Goal: Transaction & Acquisition: Purchase product/service

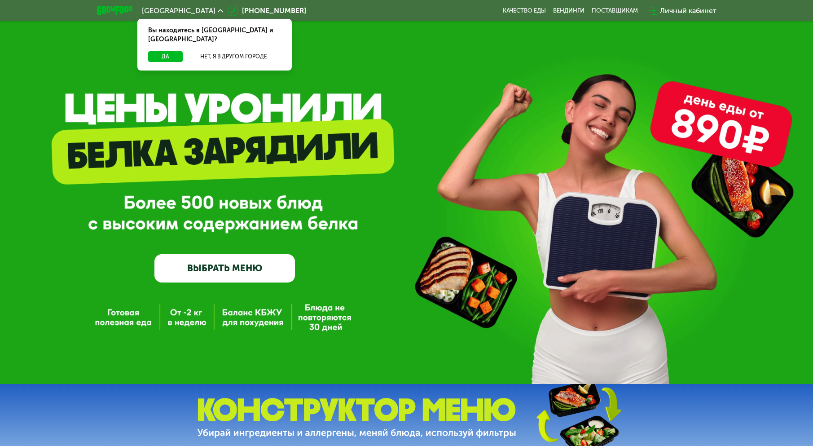
click at [661, 13] on div "Личный кабинет" at bounding box center [688, 10] width 57 height 11
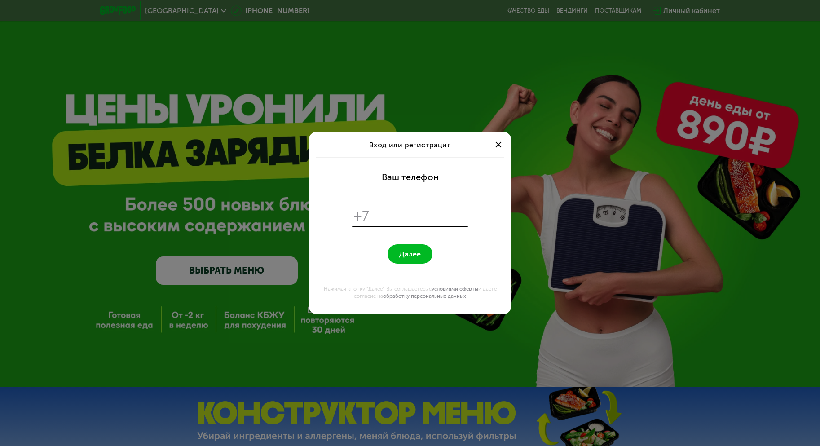
click at [423, 214] on input "tel" at bounding box center [420, 215] width 92 height 17
type input "**********"
click at [416, 252] on span "Далее" at bounding box center [410, 254] width 22 height 9
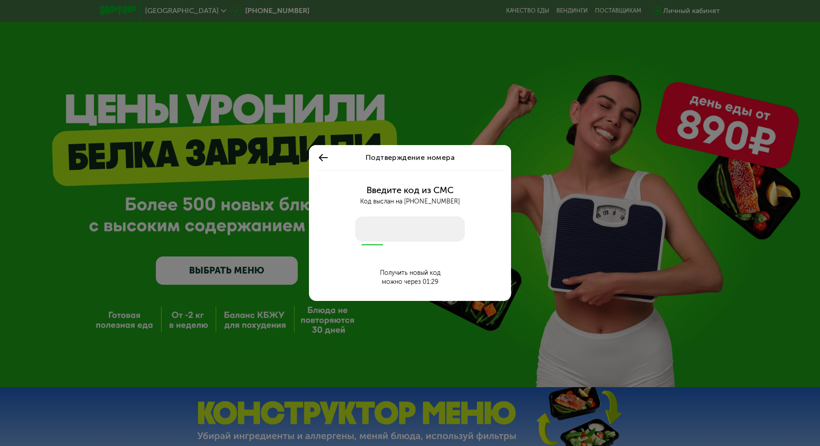
click at [421, 223] on input "number" at bounding box center [410, 228] width 110 height 25
type input "****"
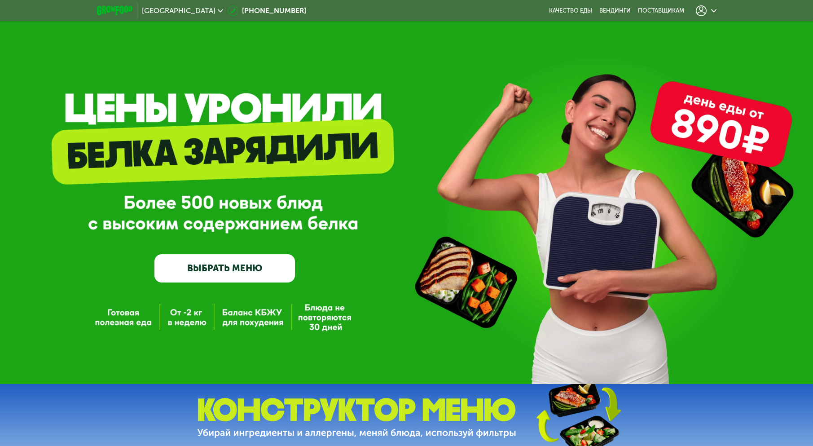
click at [709, 7] on div at bounding box center [706, 10] width 21 height 11
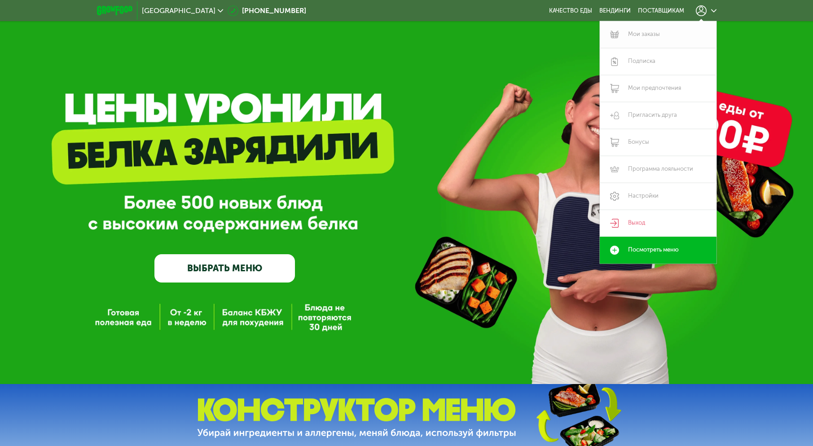
click at [659, 31] on link "Мои заказы" at bounding box center [658, 34] width 117 height 27
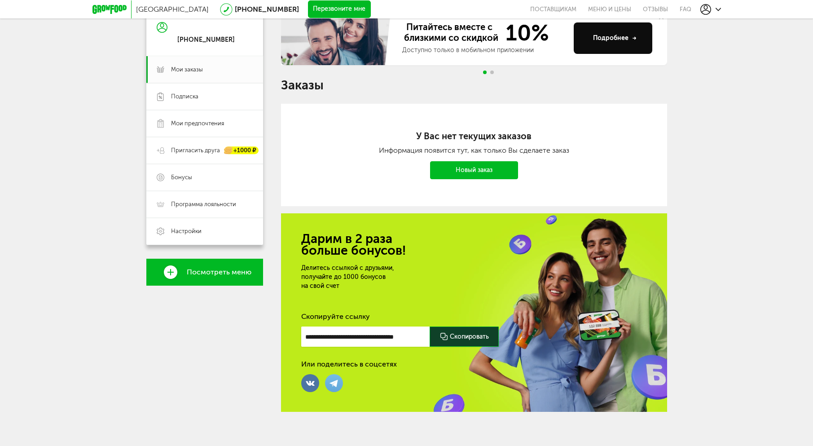
scroll to position [97, 0]
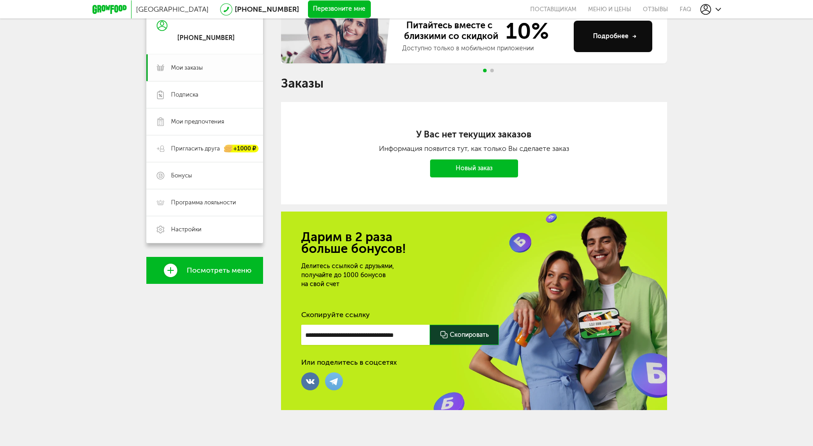
click at [191, 67] on span "Мои заказы" at bounding box center [187, 68] width 32 height 8
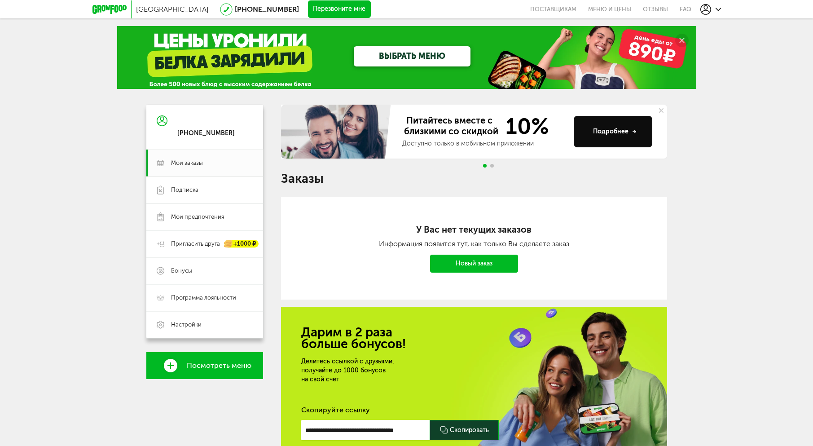
scroll to position [0, 0]
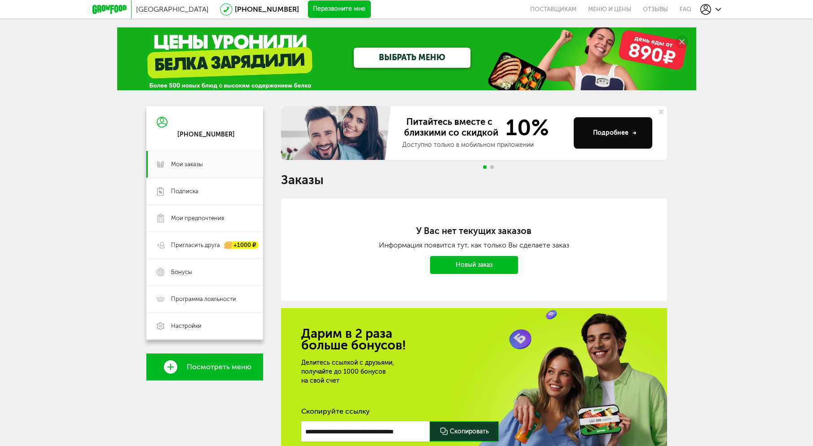
click at [402, 54] on link "ВЫБРАТЬ МЕНЮ" at bounding box center [412, 58] width 117 height 20
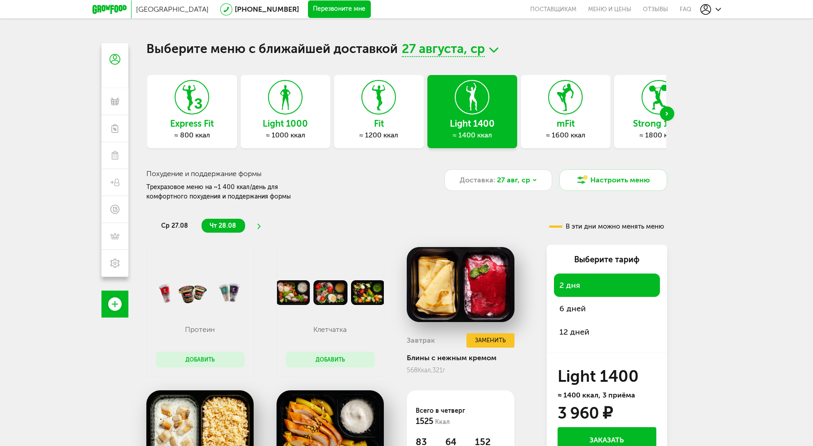
click at [590, 311] on div "6 дней" at bounding box center [607, 308] width 106 height 23
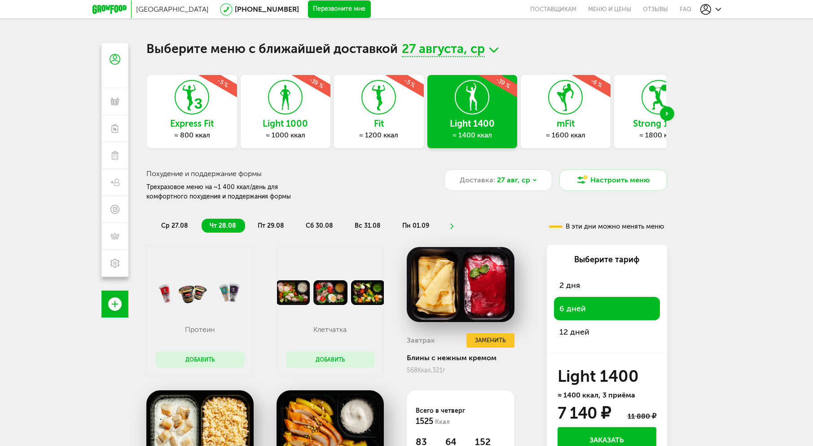
click at [582, 332] on span "12 дней" at bounding box center [575, 332] width 30 height 10
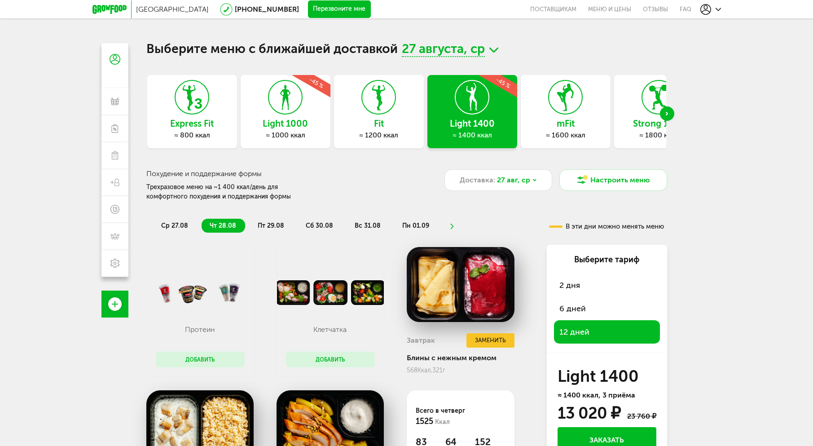
click at [582, 285] on div "2 дня" at bounding box center [607, 284] width 106 height 23
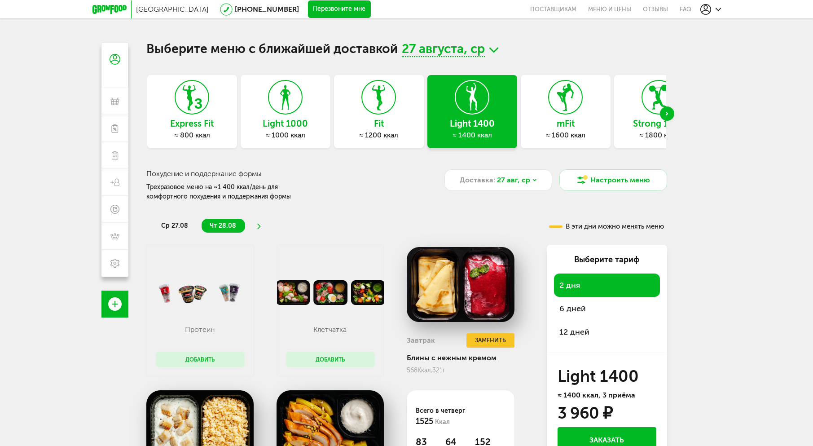
click at [565, 306] on span "6 дней" at bounding box center [573, 309] width 26 height 10
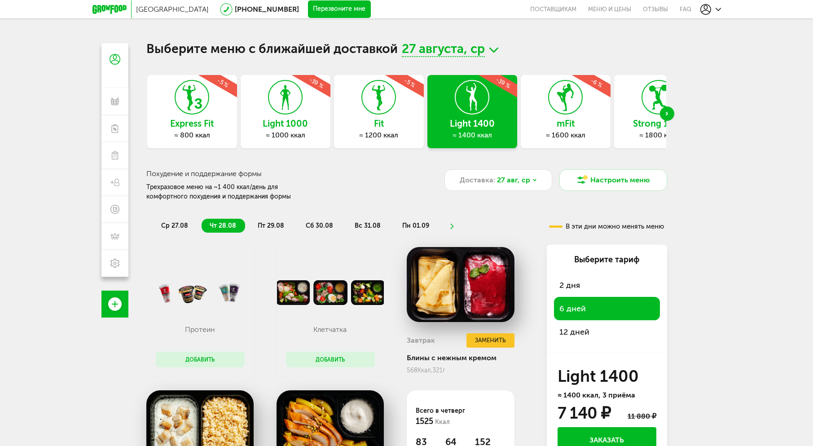
click at [568, 282] on span "2 дня" at bounding box center [570, 285] width 21 height 10
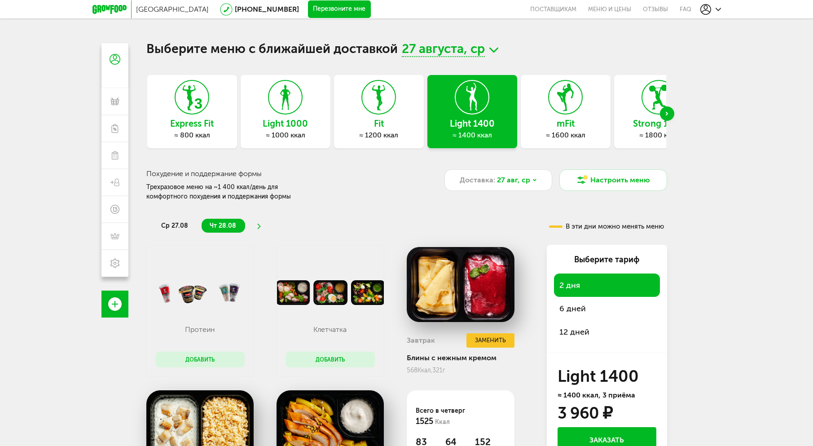
click at [566, 304] on span "6 дней" at bounding box center [573, 309] width 26 height 10
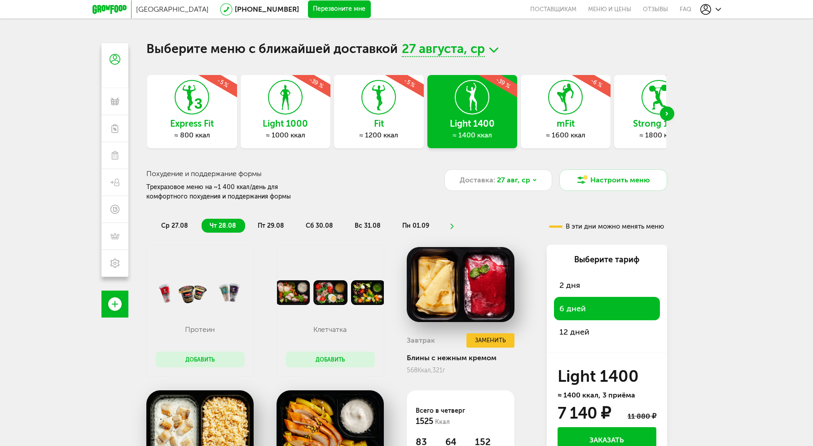
click at [566, 286] on span "2 дня" at bounding box center [570, 285] width 21 height 10
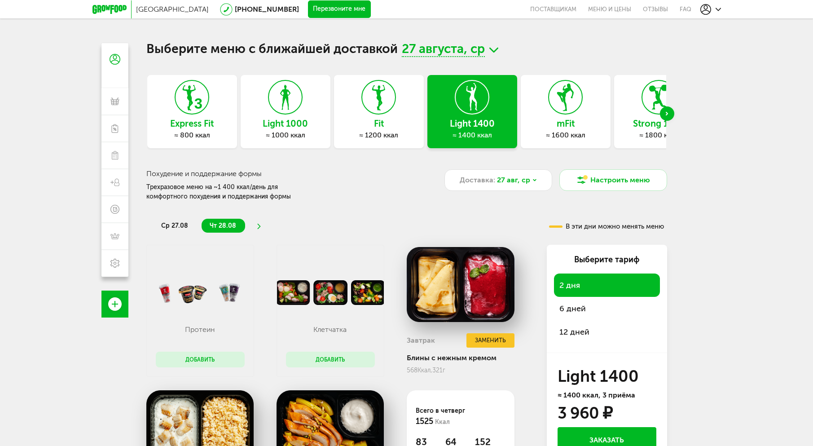
click at [667, 114] on use "Next slide" at bounding box center [667, 114] width 2 height 4
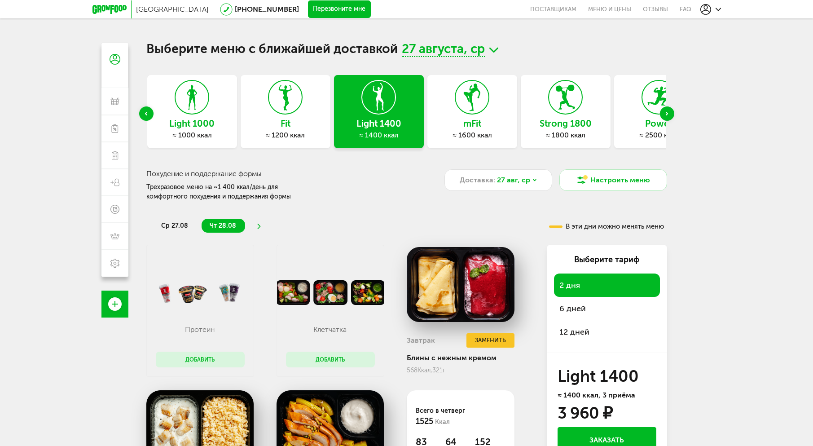
click at [667, 114] on use "Next slide" at bounding box center [667, 114] width 2 height 4
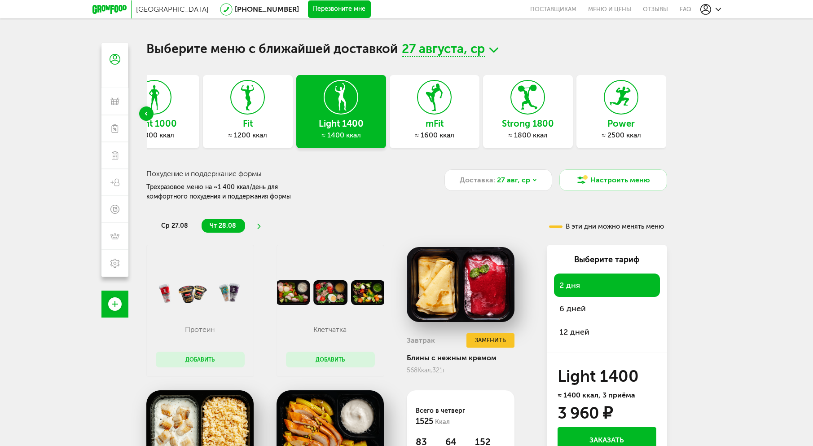
click at [648, 115] on div "Power ≈ 2500 ккал" at bounding box center [622, 111] width 90 height 73
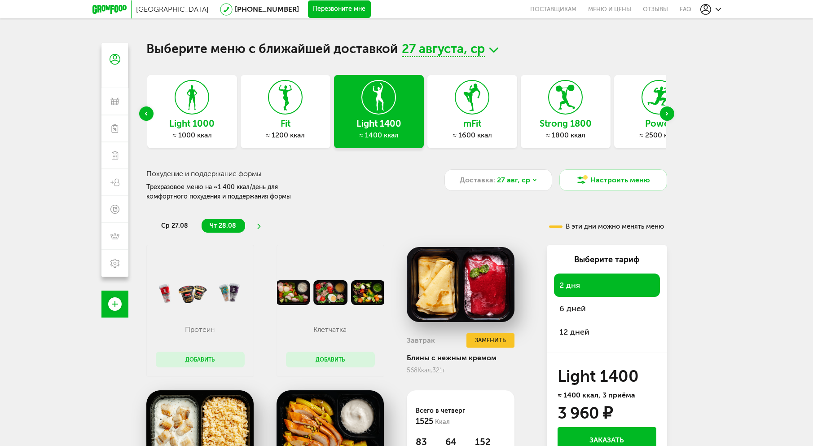
click at [646, 97] on icon at bounding box center [659, 97] width 33 height 34
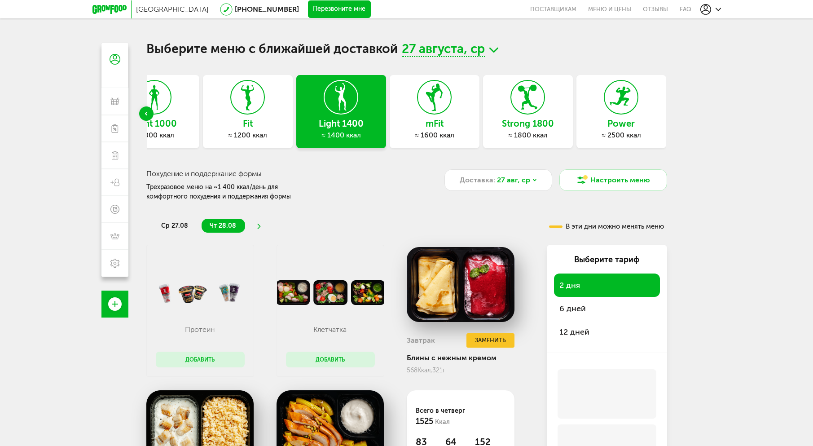
click at [622, 124] on h3 "Power" at bounding box center [622, 124] width 90 height 10
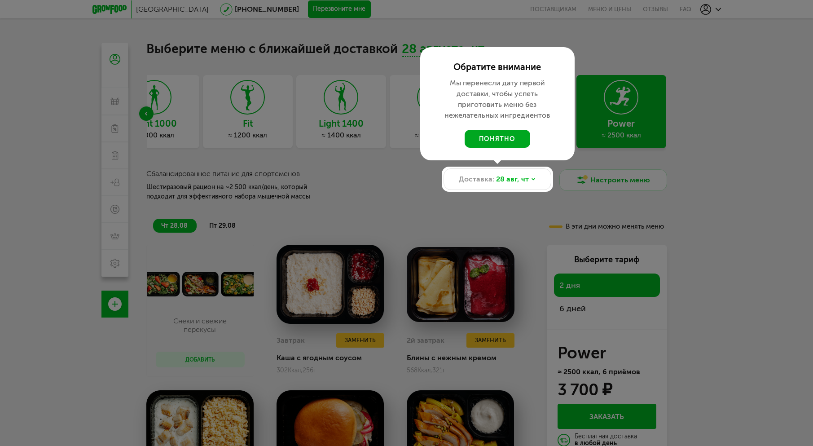
click at [502, 140] on button "понятно" at bounding box center [498, 139] width 66 height 18
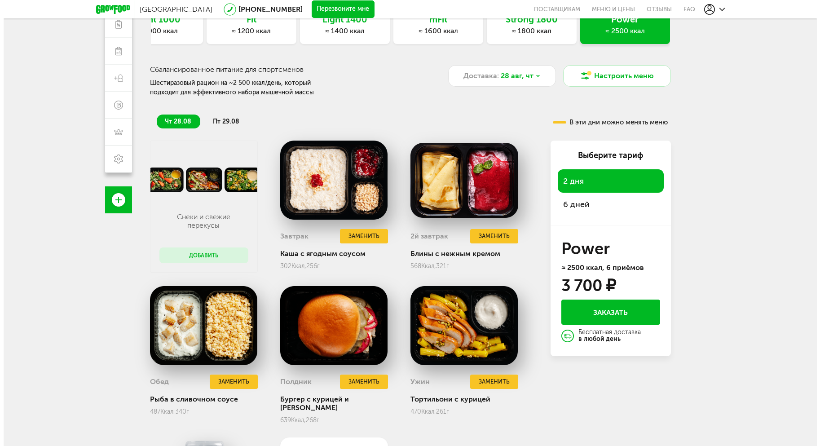
scroll to position [135, 0]
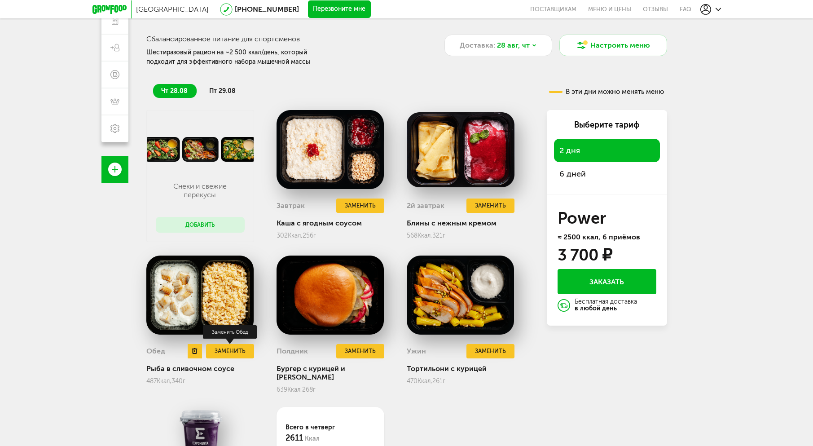
click at [230, 352] on button "Заменить" at bounding box center [230, 351] width 48 height 15
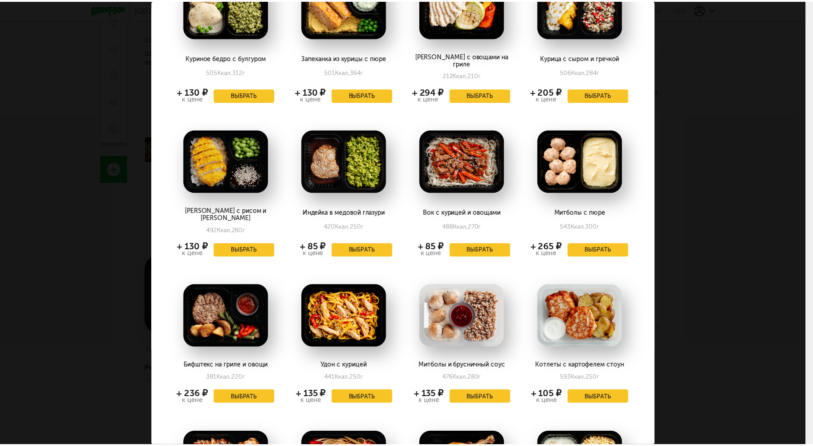
scroll to position [352, 0]
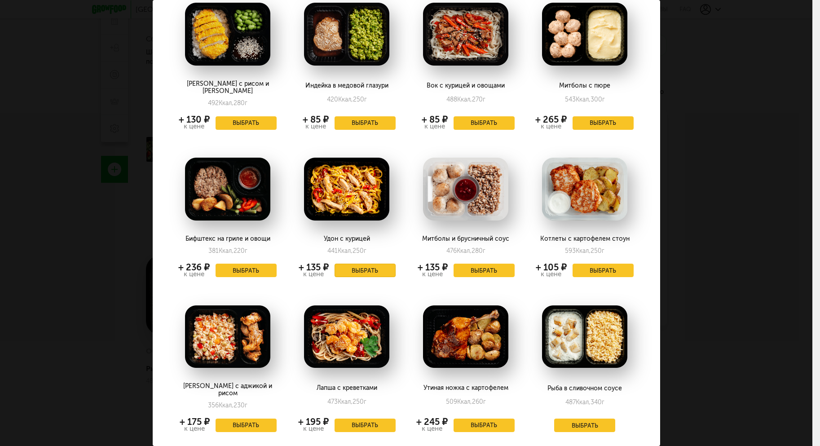
click at [357, 264] on button "Выбрать" at bounding box center [365, 270] width 61 height 13
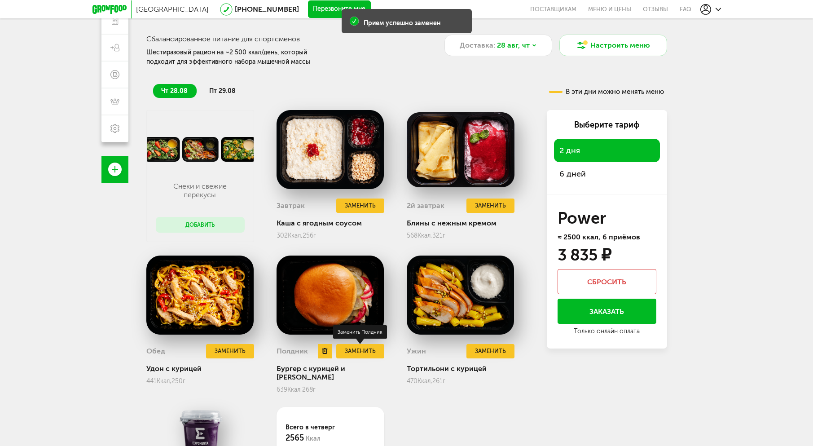
click at [366, 350] on button "Заменить" at bounding box center [360, 351] width 48 height 15
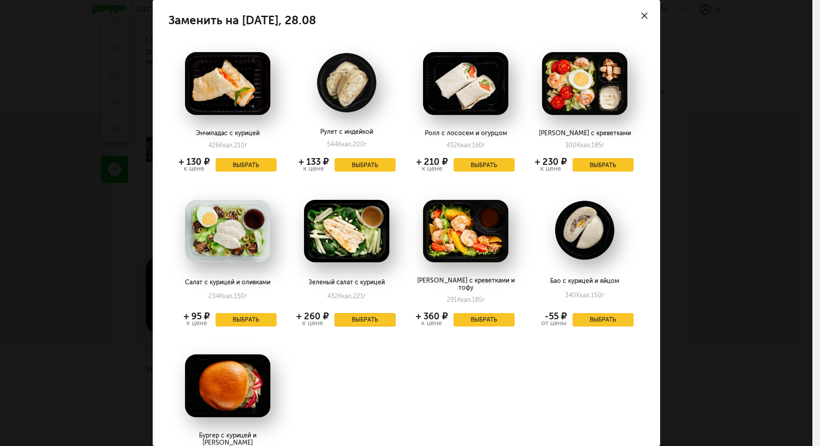
click at [360, 314] on button "Выбрать" at bounding box center [365, 319] width 61 height 13
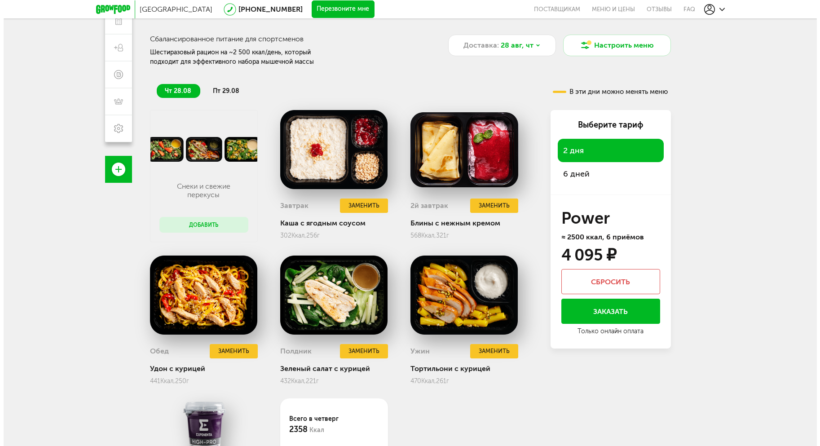
scroll to position [254, 0]
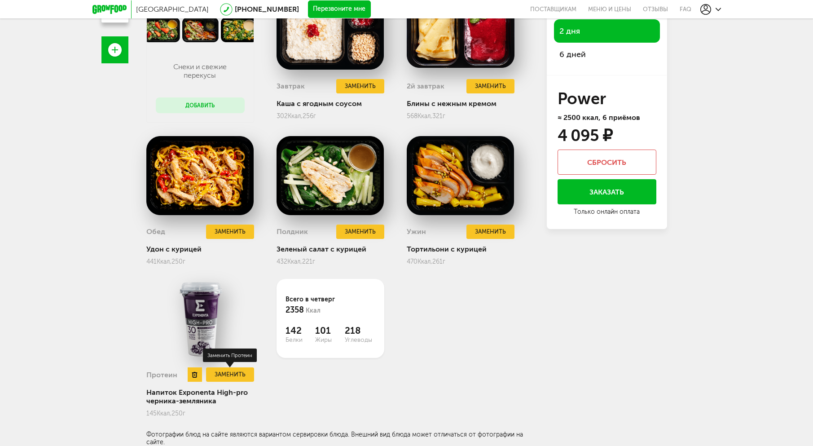
click at [233, 378] on button "Заменить" at bounding box center [230, 374] width 48 height 15
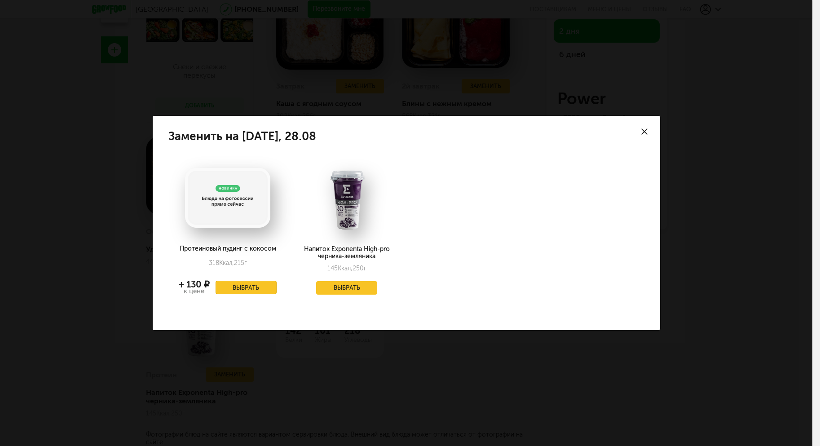
click at [260, 286] on button "Выбрать" at bounding box center [246, 287] width 61 height 13
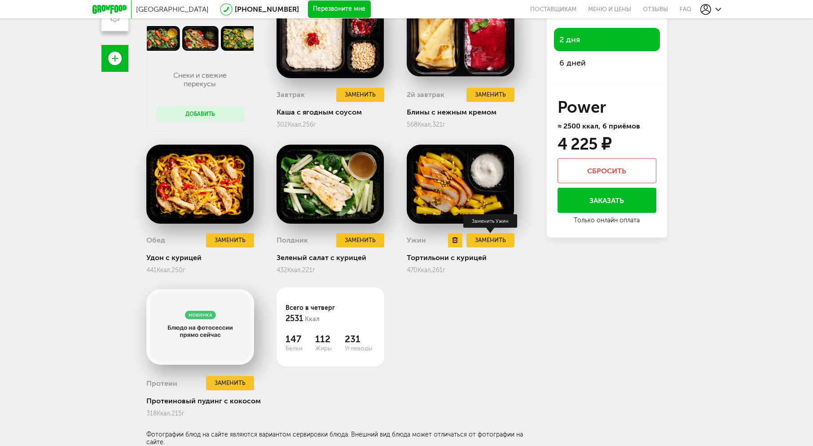
click at [492, 239] on button "Заменить" at bounding box center [491, 240] width 48 height 15
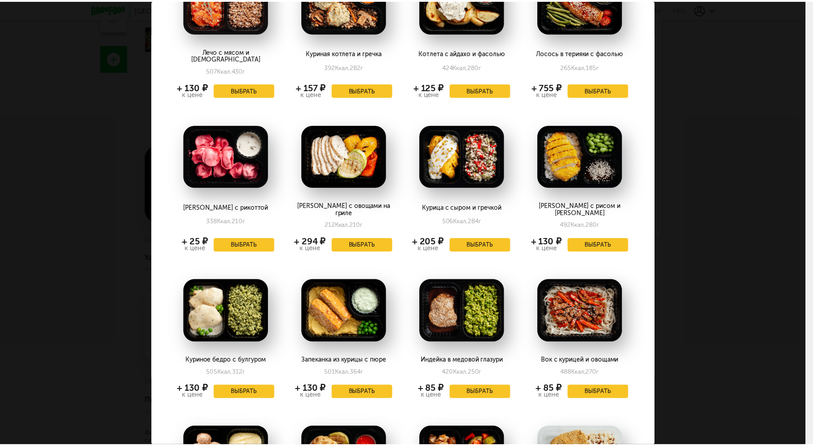
scroll to position [0, 0]
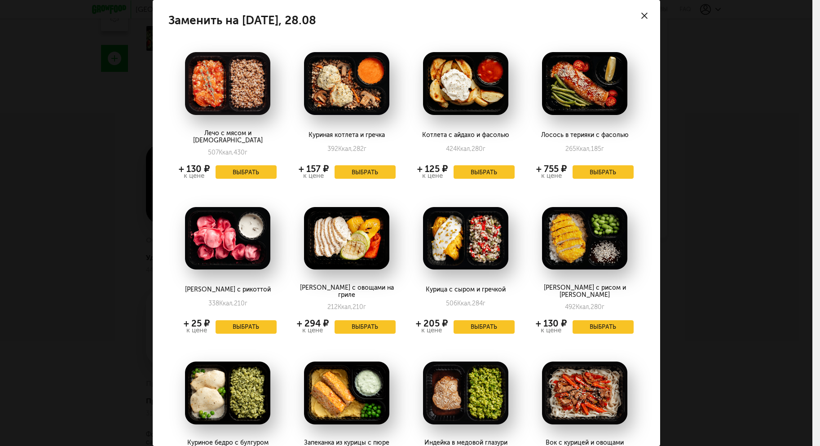
click at [641, 13] on icon at bounding box center [644, 16] width 6 height 6
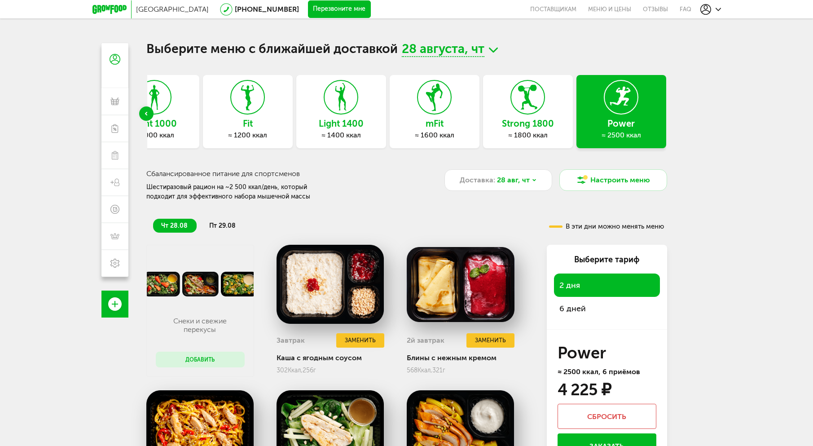
click at [216, 226] on span "пт 29.08" at bounding box center [222, 226] width 26 height 8
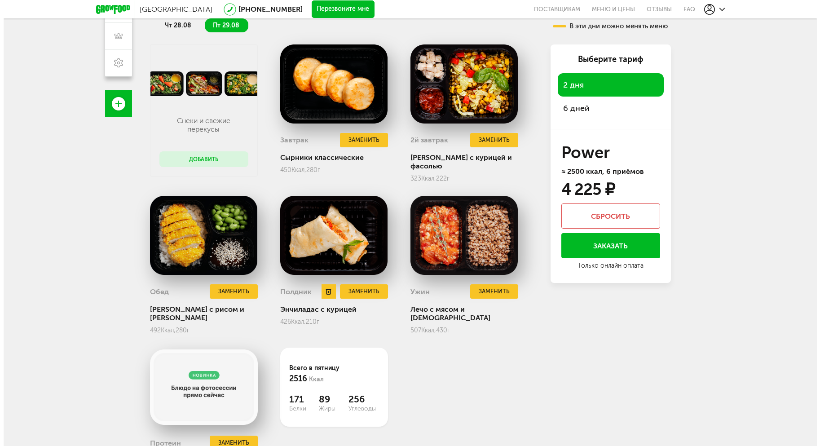
scroll to position [225, 0]
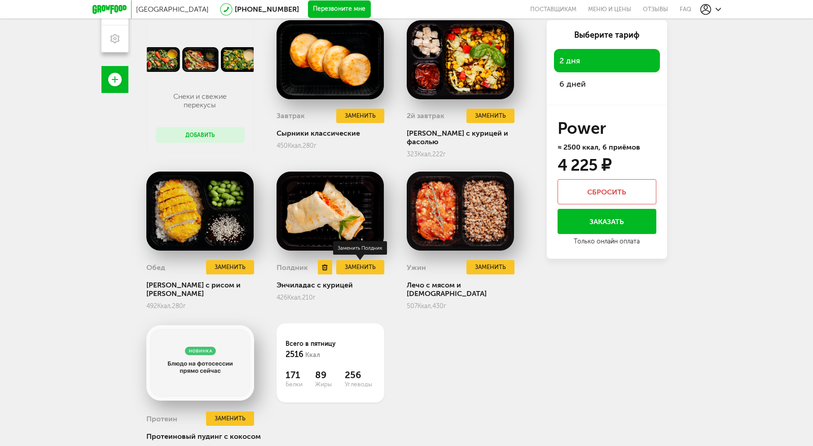
click at [352, 260] on button "Заменить" at bounding box center [360, 267] width 48 height 15
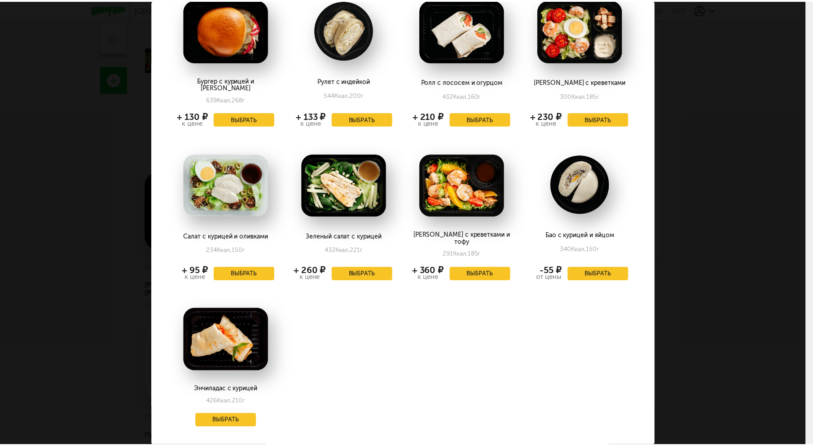
scroll to position [56, 0]
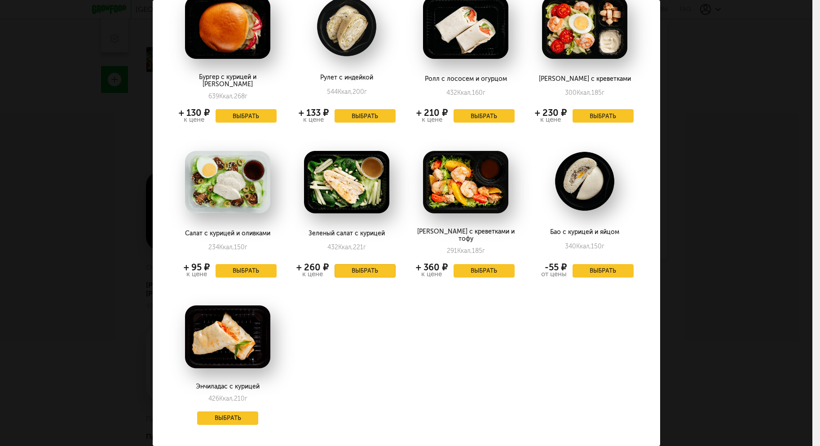
click at [374, 264] on button "Выбрать" at bounding box center [365, 270] width 61 height 13
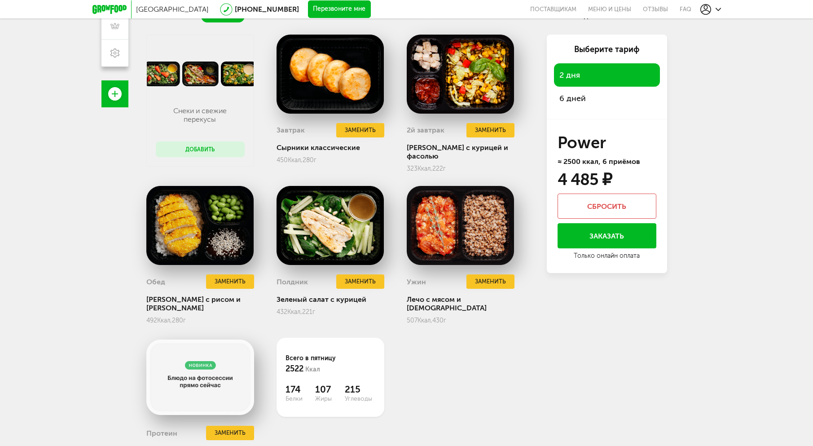
scroll to position [21, 0]
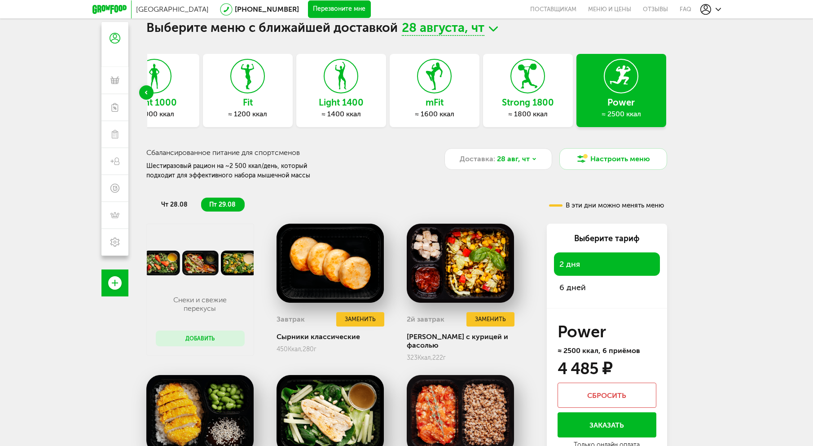
click at [179, 206] on span "чт 28.08" at bounding box center [174, 205] width 26 height 8
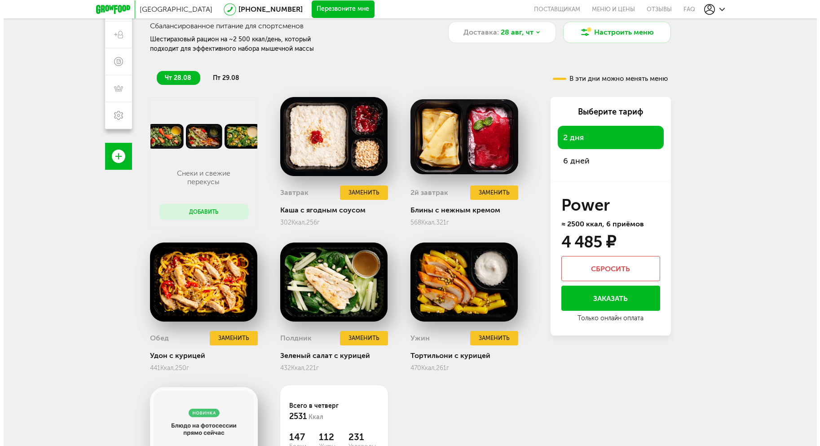
scroll to position [156, 0]
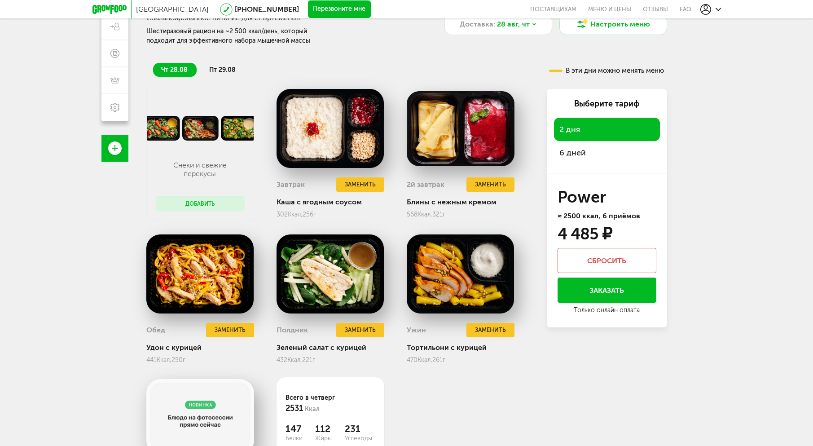
click at [223, 66] on li "пт 29.08" at bounding box center [223, 70] width 44 height 14
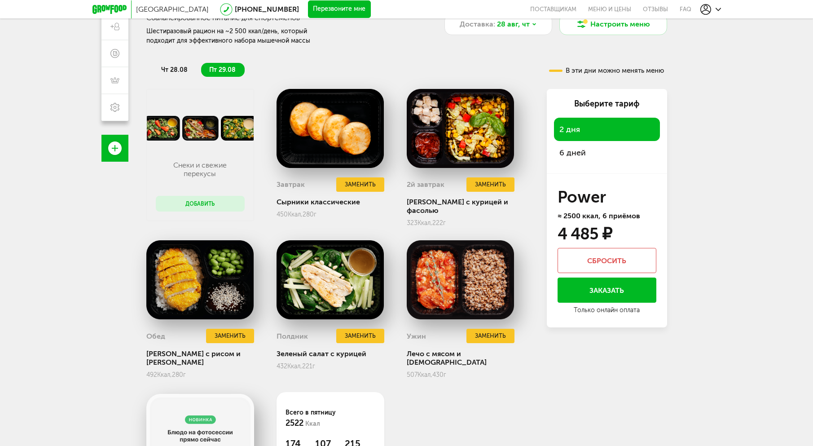
click at [169, 68] on span "чт 28.08" at bounding box center [174, 70] width 26 height 8
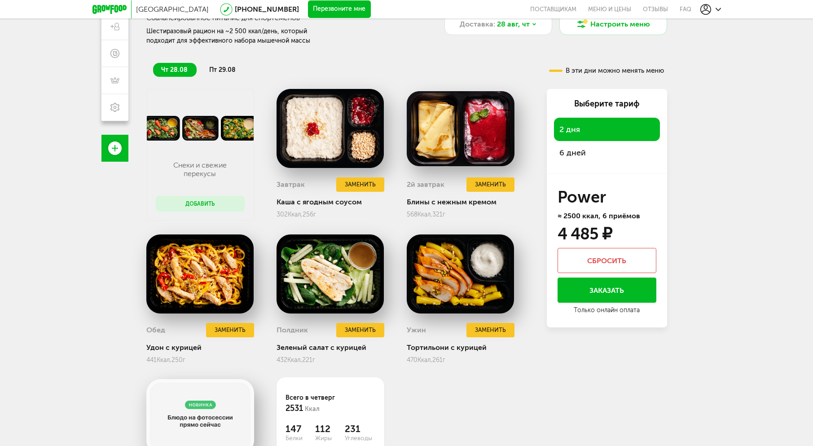
click at [229, 69] on span "пт 29.08" at bounding box center [222, 70] width 26 height 8
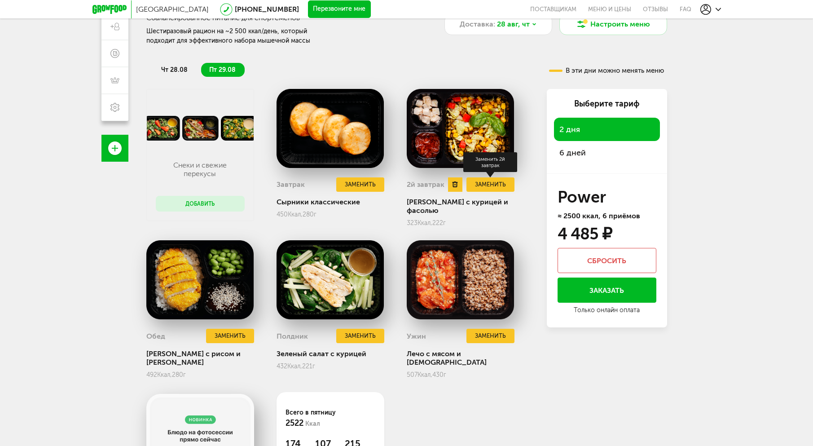
click at [506, 185] on button "Заменить" at bounding box center [491, 184] width 48 height 15
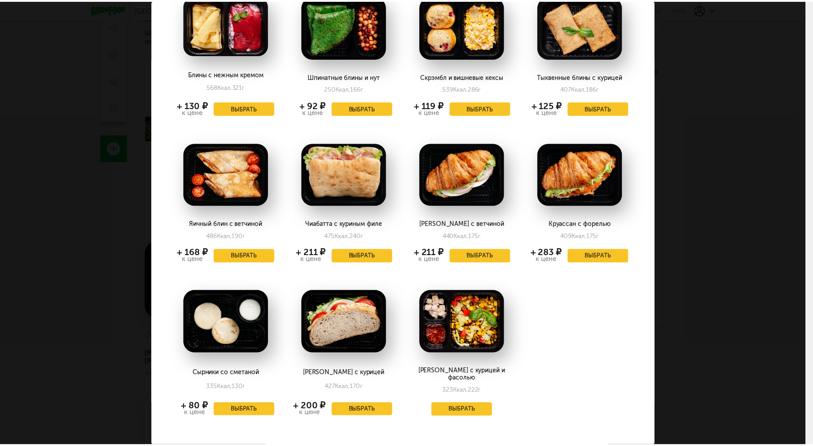
scroll to position [0, 0]
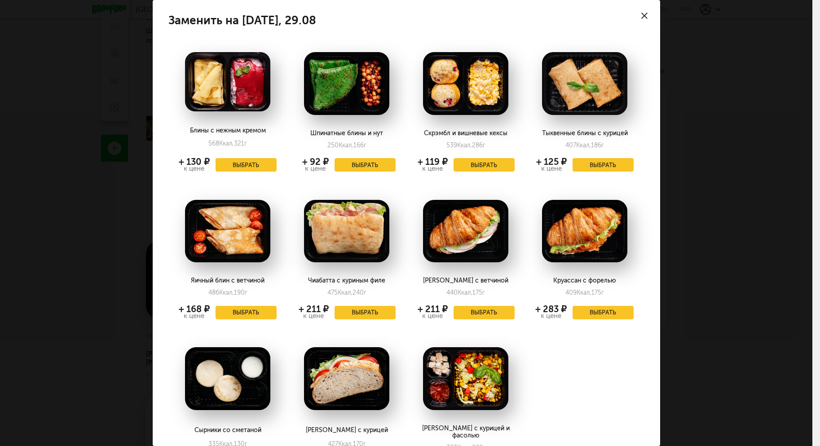
click at [639, 20] on div at bounding box center [644, 15] width 31 height 31
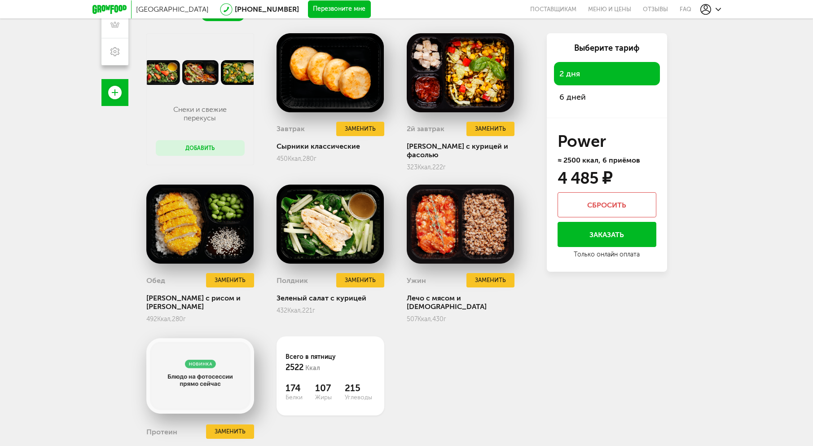
scroll to position [246, 0]
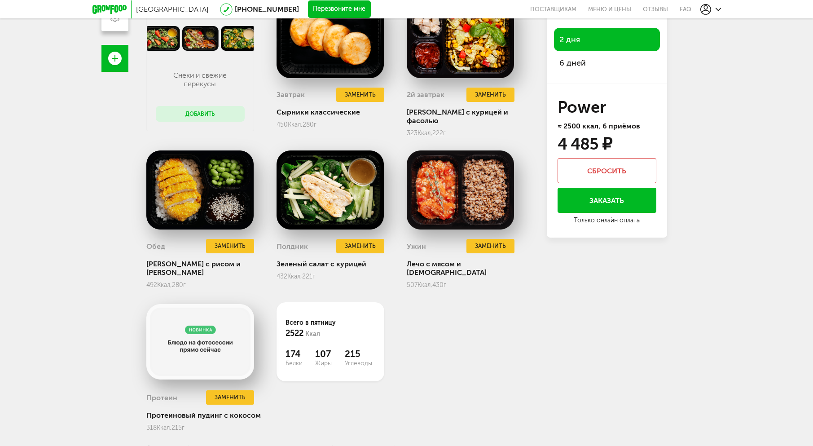
click at [613, 203] on button "Заказать" at bounding box center [607, 200] width 99 height 25
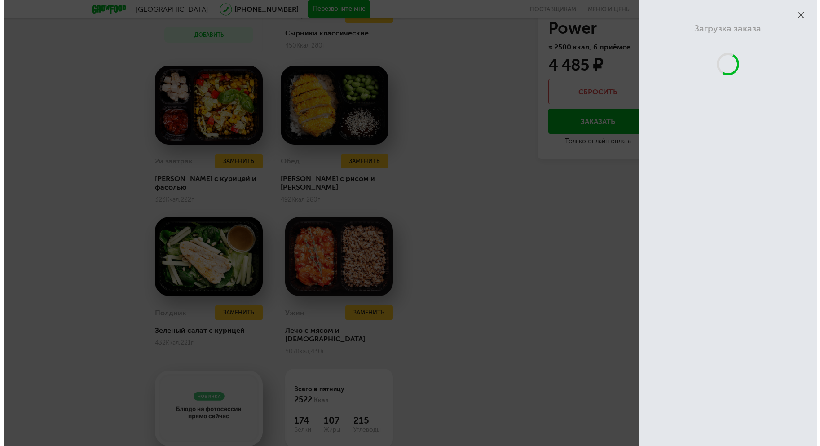
scroll to position [79, 0]
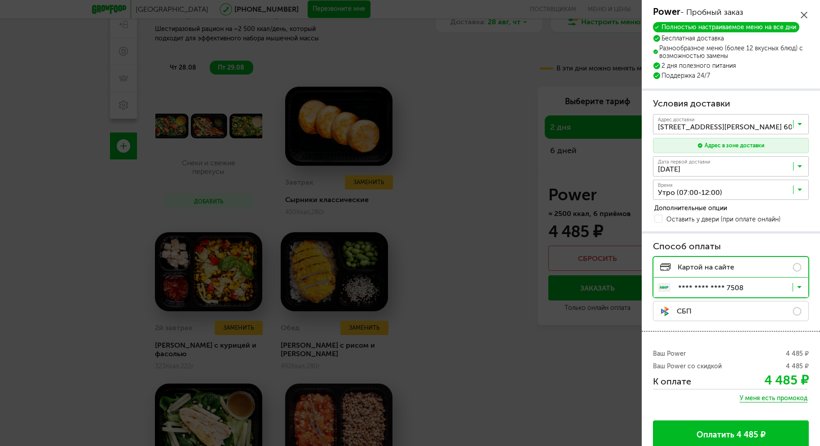
click at [560, 278] on body "Москва [PHONE_NUMBER] Перезвоните мне поставщикам Меню и цены Отзывы FAQ [PHONE…" at bounding box center [410, 183] width 820 height 525
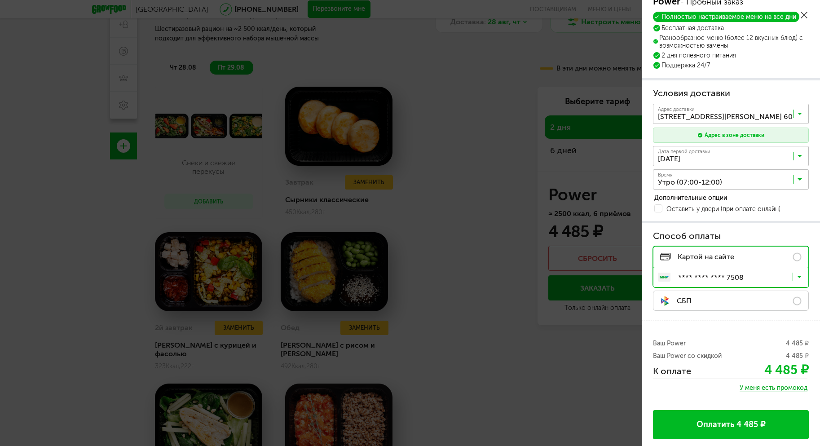
scroll to position [0, 0]
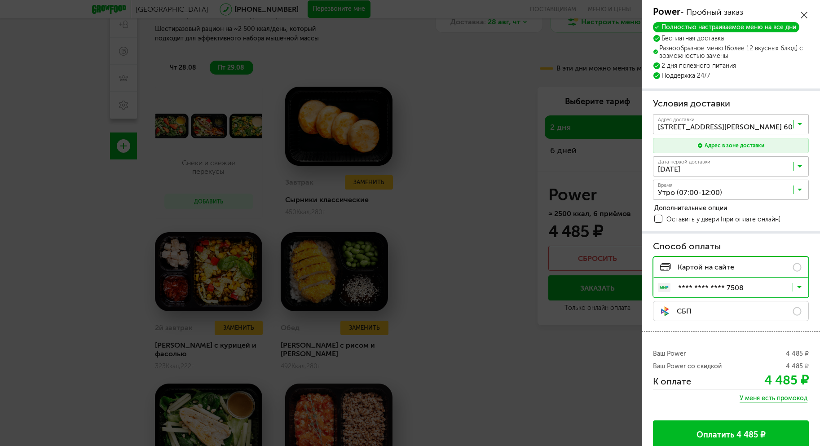
click at [656, 217] on span at bounding box center [658, 219] width 8 height 8
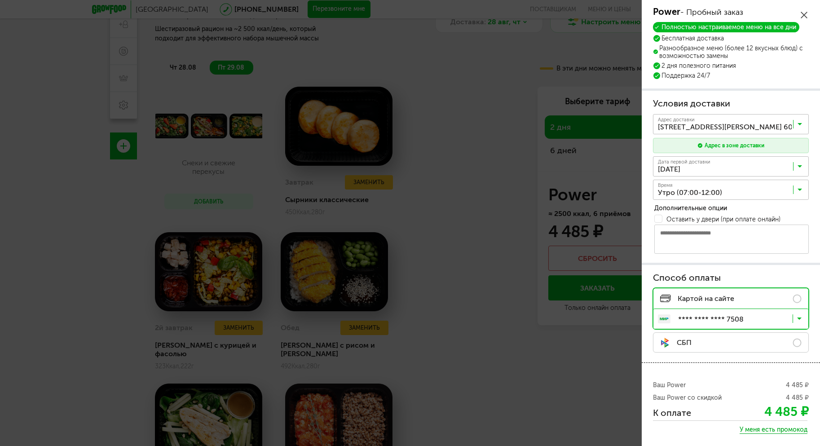
click at [790, 189] on input "Search for option" at bounding box center [733, 191] width 156 height 15
click at [787, 97] on div "Условия доставки Адрес * кв / оф. Адрес доставки [STREET_ADDRESS] 60 Загрузка..…" at bounding box center [731, 177] width 178 height 172
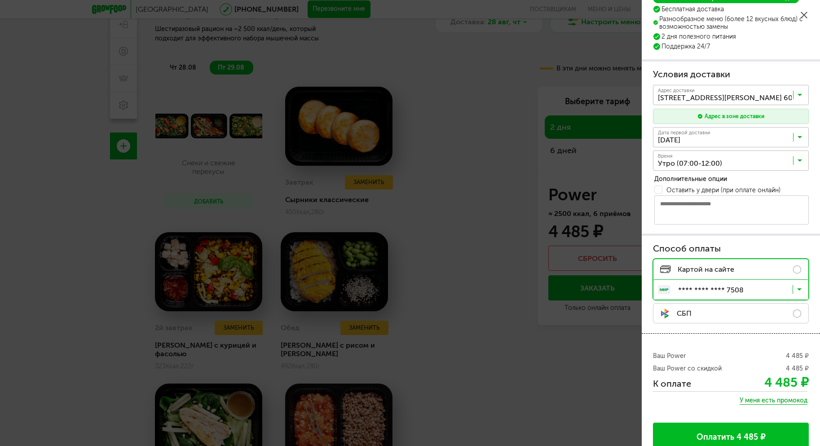
scroll to position [43, 0]
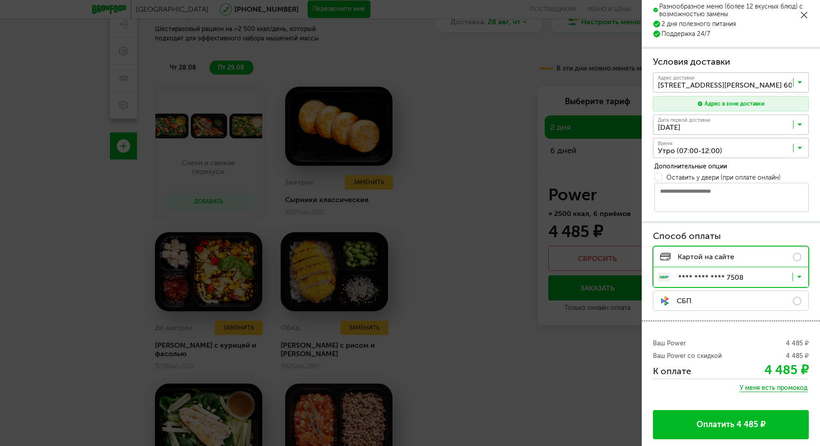
click at [753, 278] on input "Search for option" at bounding box center [733, 278] width 155 height 15
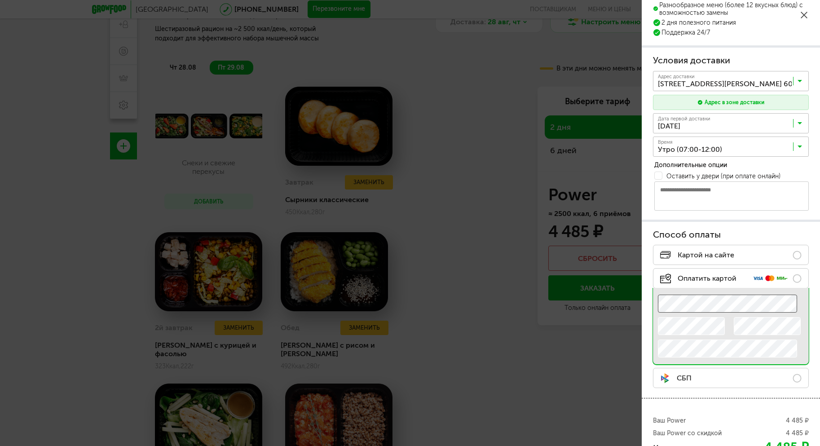
scroll to position [122, 0]
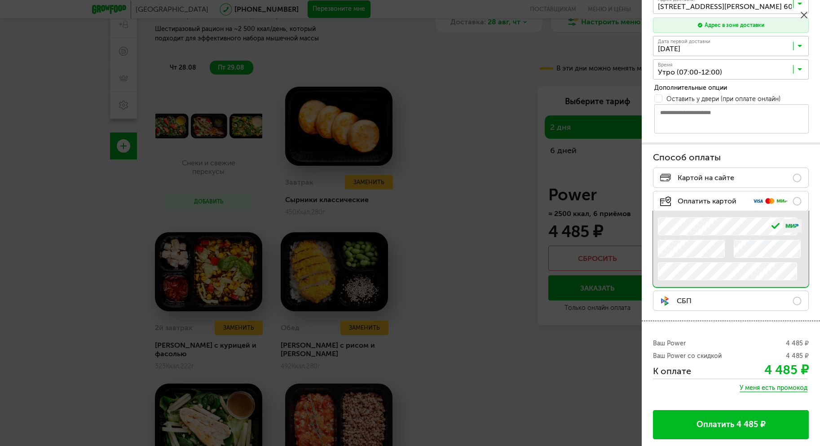
click at [742, 386] on span "У меня есть промокод" at bounding box center [774, 388] width 68 height 8
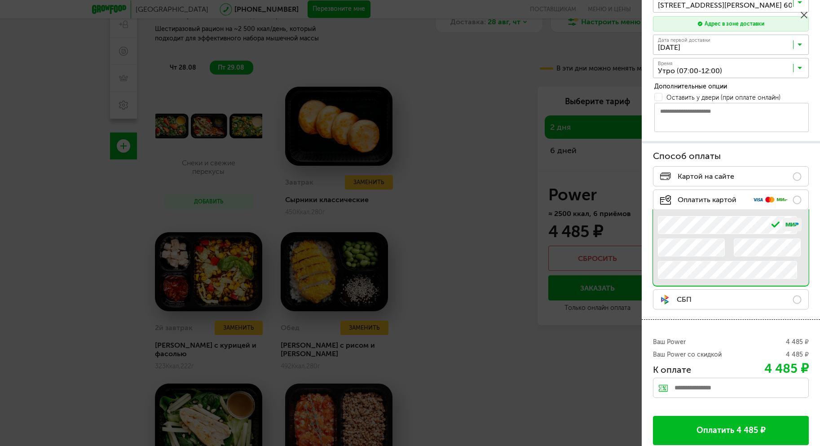
click at [742, 385] on input "text" at bounding box center [731, 388] width 156 height 20
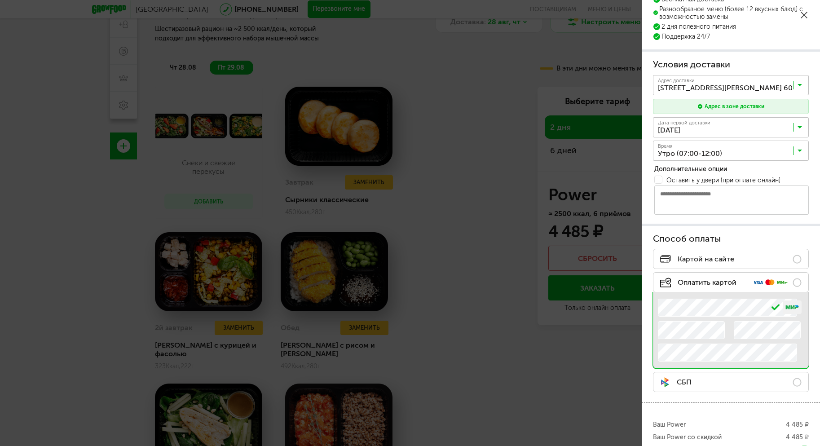
scroll to position [129, 0]
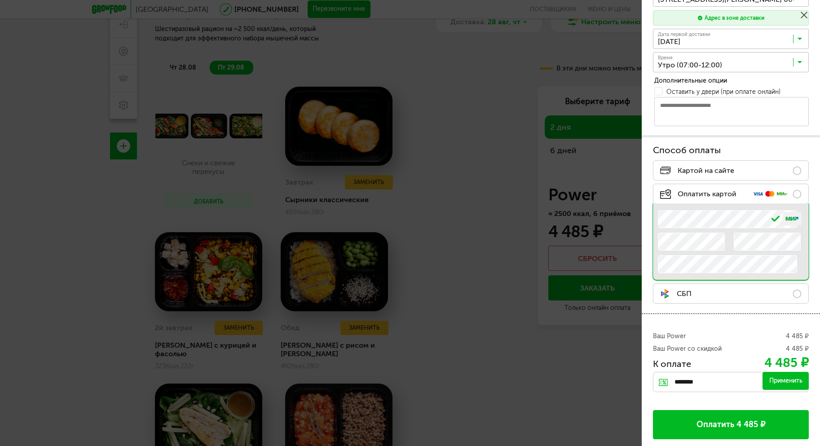
type input "********"
click at [711, 421] on button "Оплатить 4 485 ₽" at bounding box center [731, 424] width 156 height 29
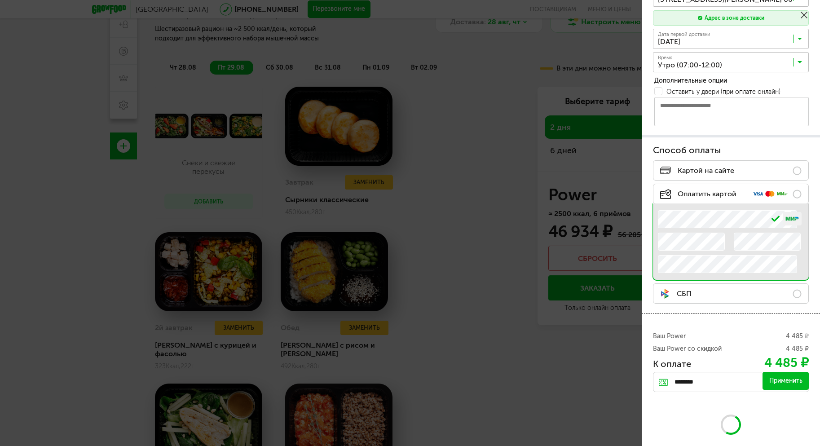
click at [784, 385] on div "Применить" at bounding box center [786, 381] width 46 height 18
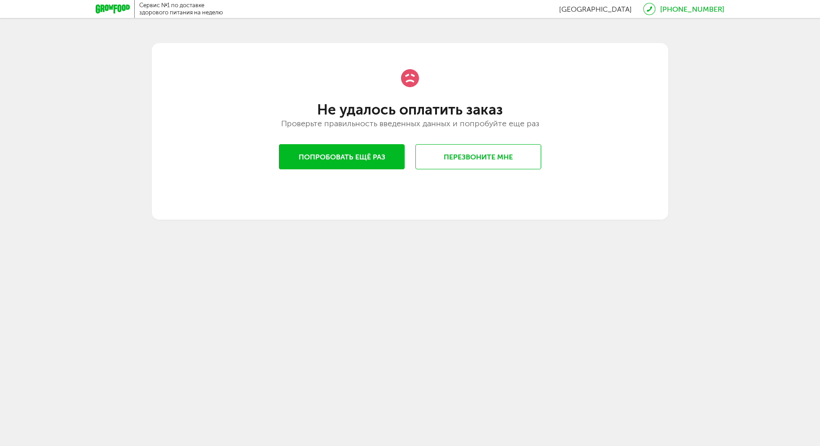
click at [115, 6] on icon at bounding box center [113, 8] width 34 height 9
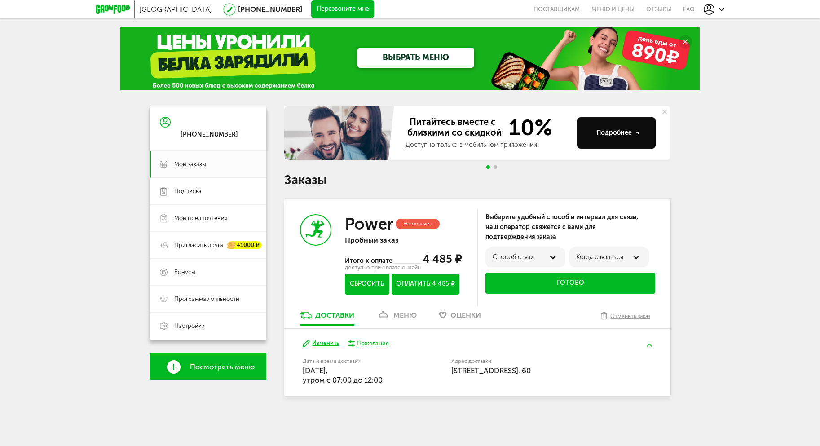
click at [369, 281] on button "Сбросить" at bounding box center [367, 283] width 44 height 21
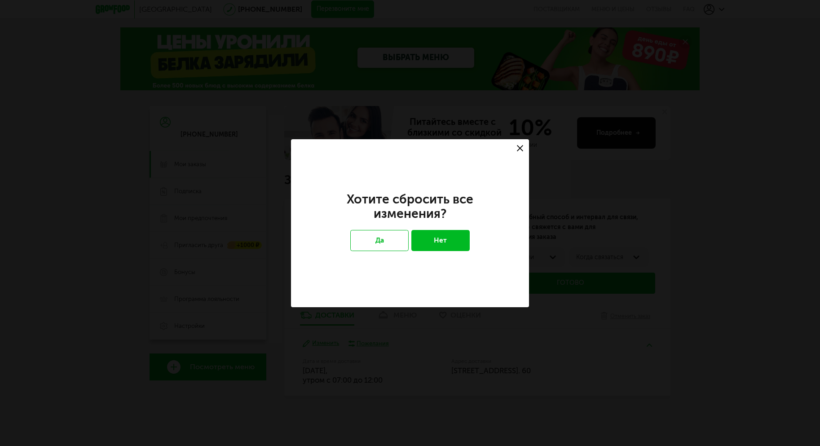
click at [429, 243] on button "Нет" at bounding box center [440, 240] width 59 height 21
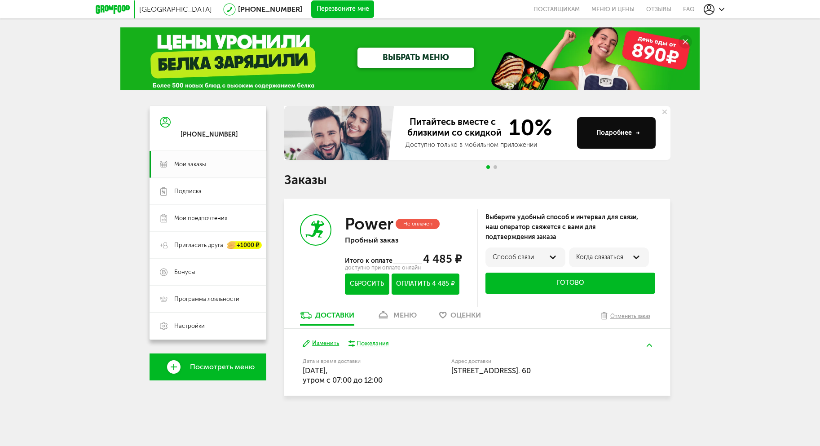
click at [370, 290] on button "Сбросить" at bounding box center [367, 283] width 44 height 21
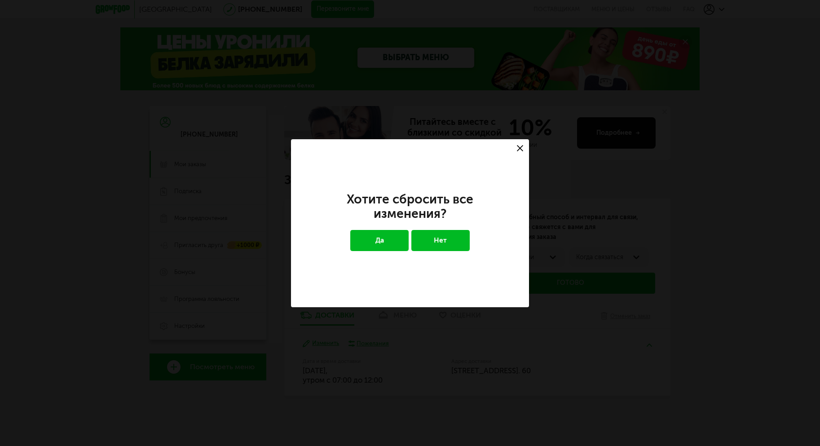
click at [396, 238] on button "Да" at bounding box center [379, 240] width 59 height 21
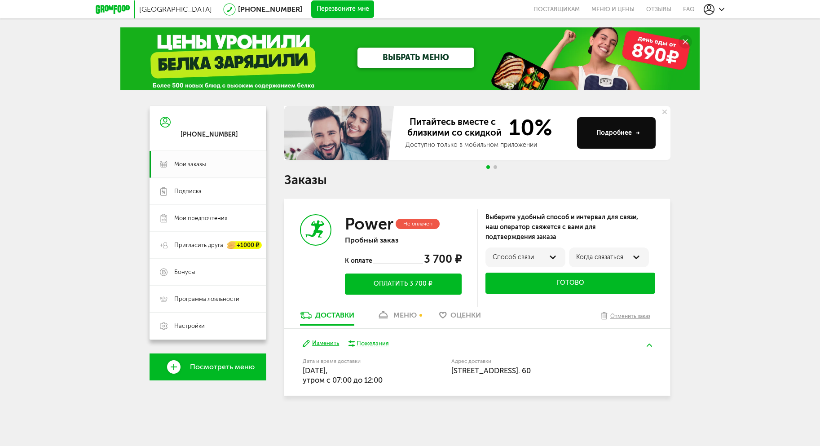
click at [378, 221] on h3 "Power" at bounding box center [369, 223] width 49 height 19
click at [393, 285] on button "Оплатить 3 700 ₽" at bounding box center [403, 283] width 117 height 21
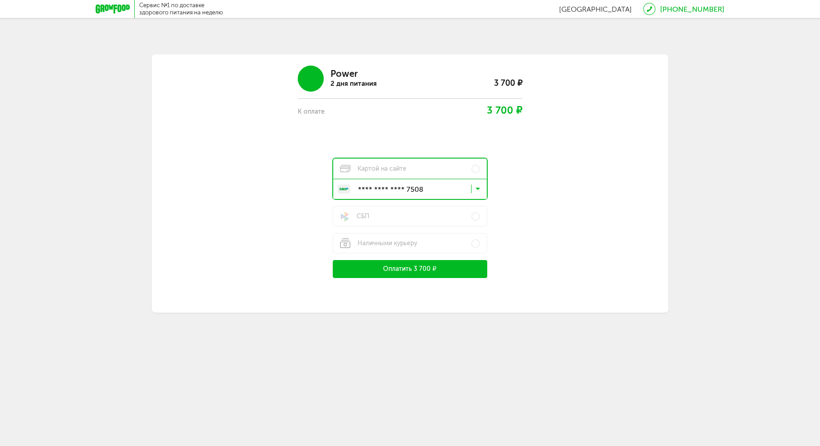
click at [127, 6] on icon at bounding box center [113, 8] width 34 height 9
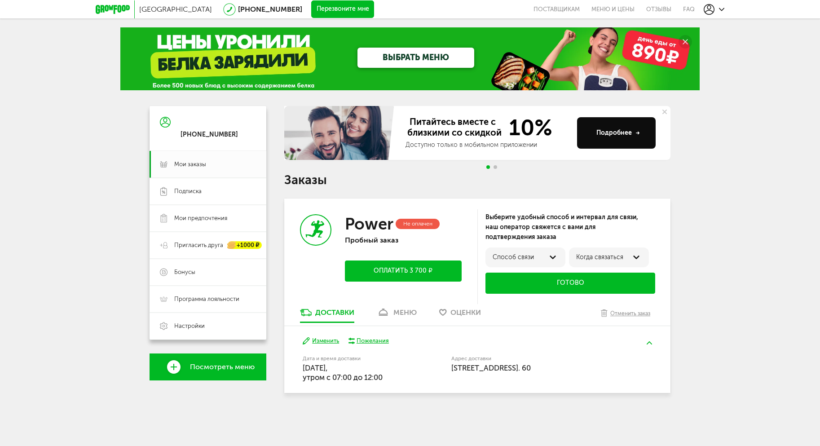
click at [319, 338] on button "Изменить" at bounding box center [321, 341] width 36 height 9
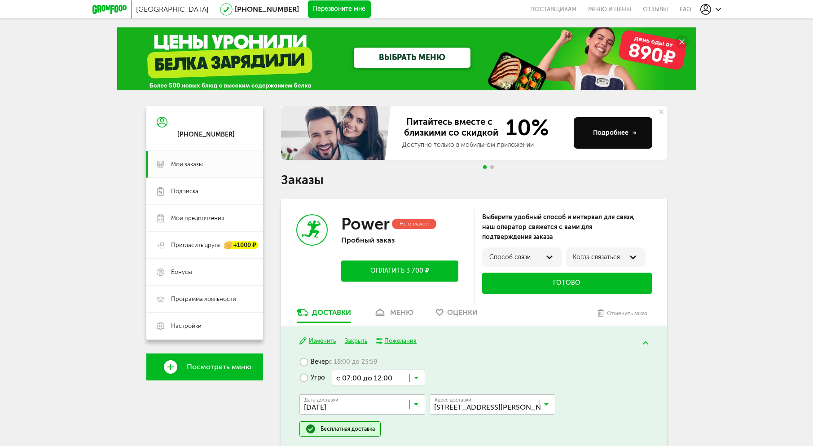
scroll to position [47, 0]
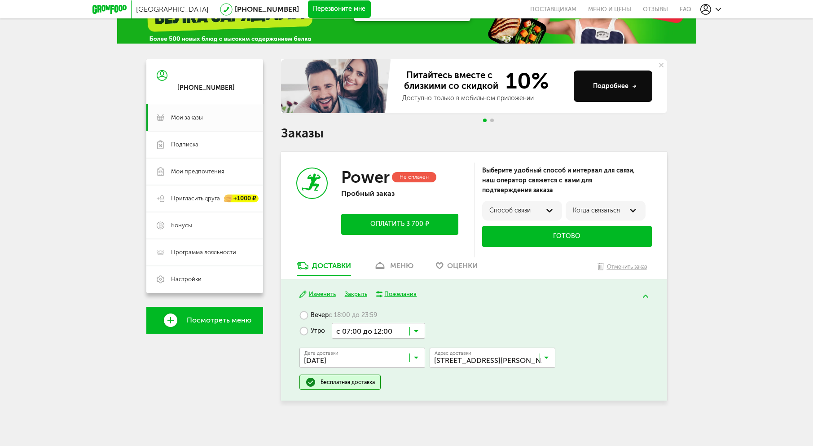
click at [331, 293] on button "Изменить" at bounding box center [318, 294] width 36 height 9
click at [403, 265] on div "меню" at bounding box center [401, 265] width 23 height 9
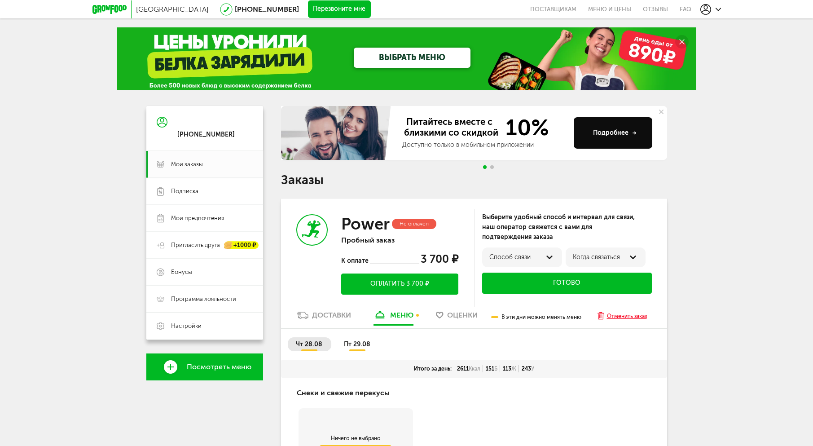
click at [630, 317] on div "Отменить заказ" at bounding box center [627, 316] width 40 height 9
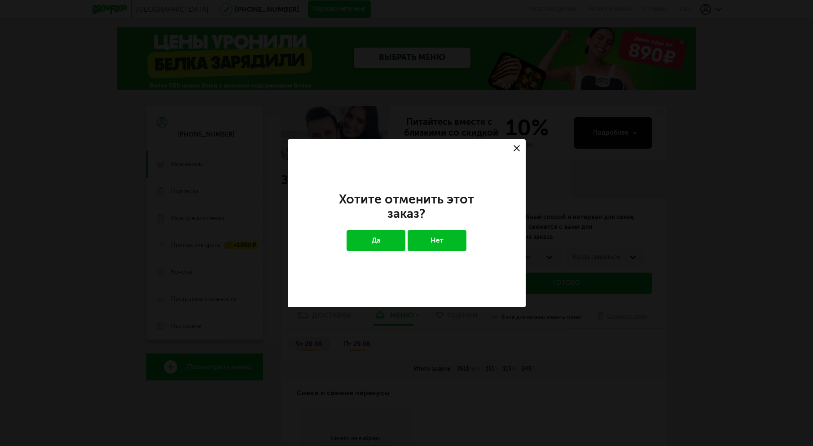
click at [392, 244] on button "Да" at bounding box center [376, 240] width 59 height 21
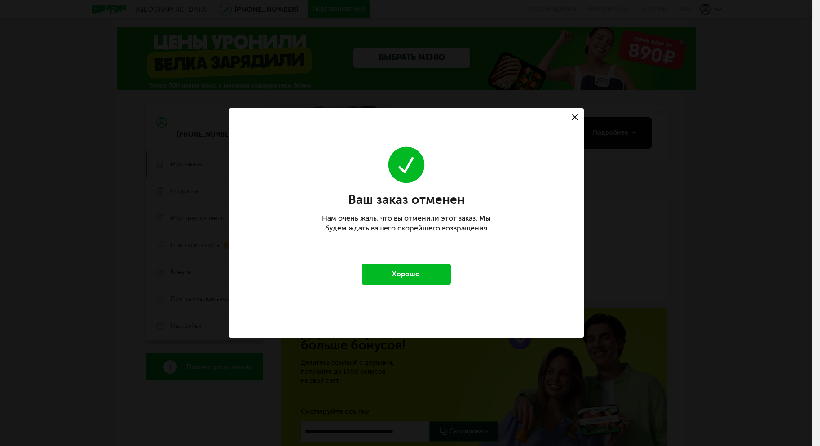
click at [415, 277] on button "Хорошо" at bounding box center [407, 274] width 90 height 21
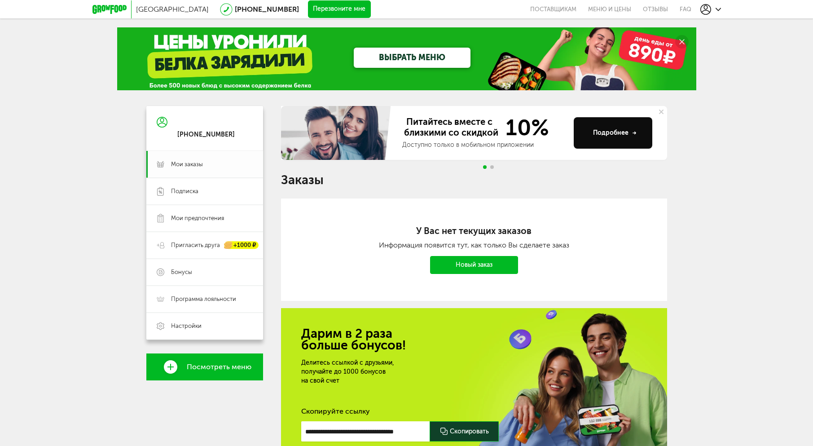
click at [194, 163] on span "Мои заказы" at bounding box center [187, 164] width 32 height 8
click at [185, 270] on span "Бонусы" at bounding box center [181, 272] width 21 height 8
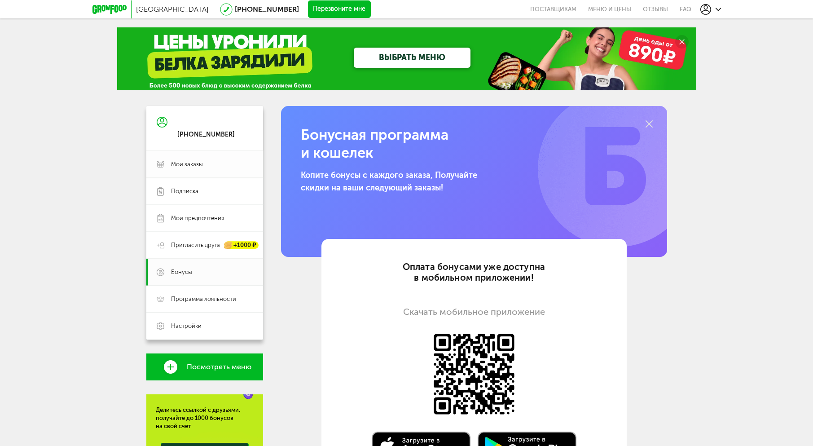
click at [192, 171] on link "Мои заказы" at bounding box center [204, 164] width 117 height 27
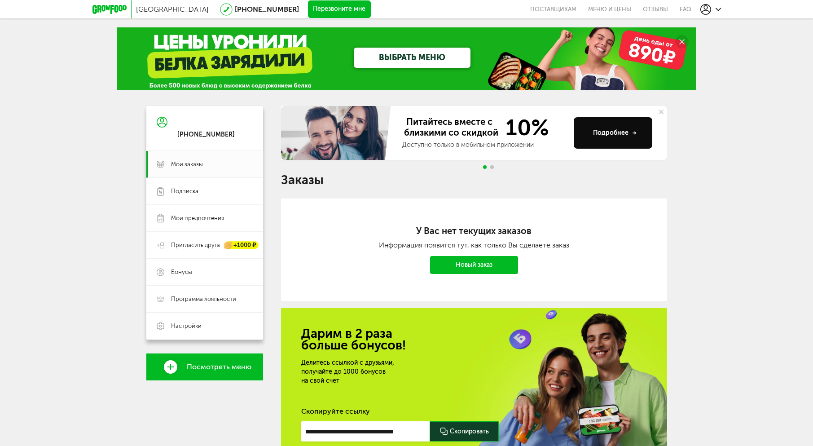
click at [397, 61] on link "ВЫБРАТЬ МЕНЮ" at bounding box center [412, 58] width 117 height 20
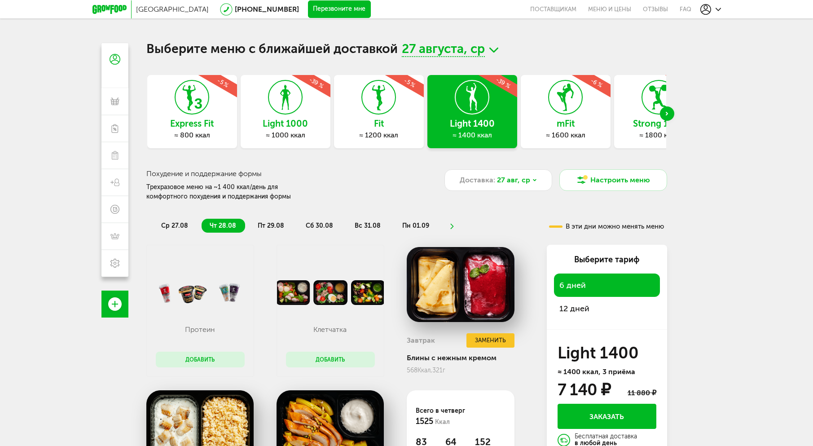
click at [565, 115] on div "mFit ≈ 1600 ккал -6 %" at bounding box center [566, 111] width 90 height 73
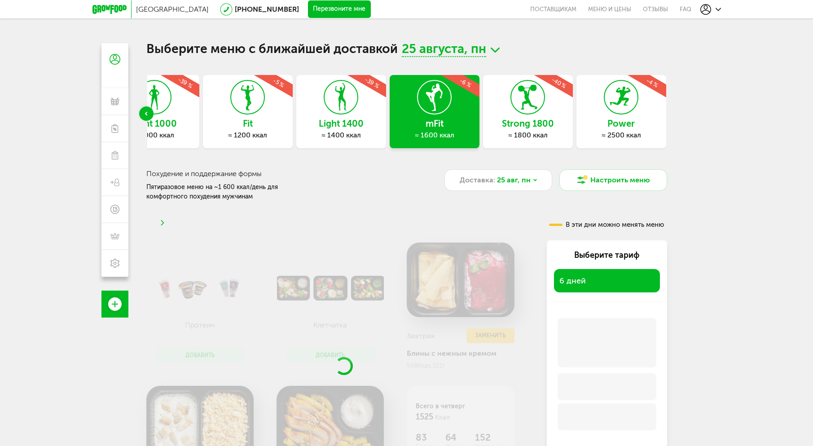
click at [552, 110] on div "Express Fit ≈ 800 ккал -5 % Light 1000 ≈ 1000 ккал -39 % Fit ≈ 1200 ккал -5 % L…" at bounding box center [406, 114] width 521 height 78
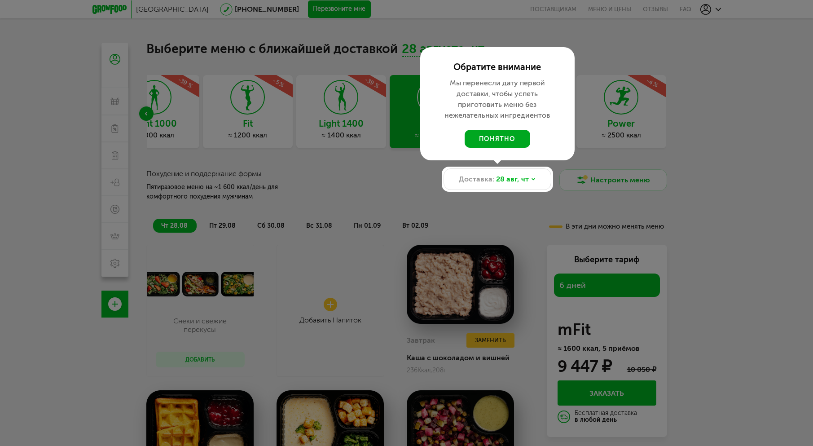
click at [504, 141] on button "понятно" at bounding box center [498, 139] width 66 height 18
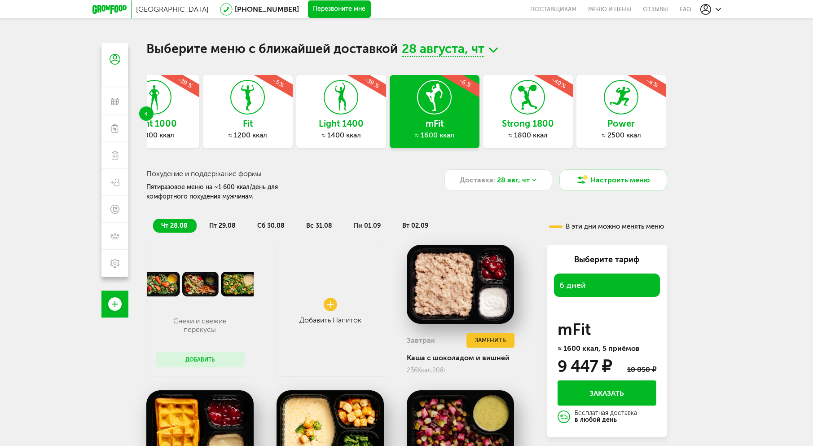
click at [550, 127] on h3 "Strong 1800" at bounding box center [528, 124] width 90 height 10
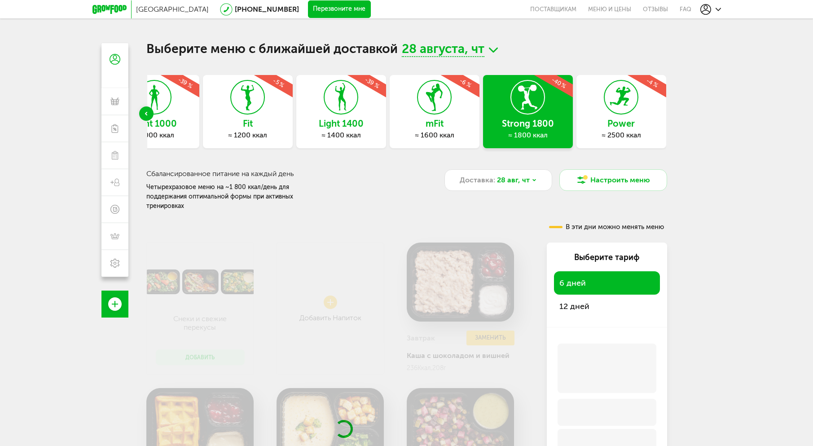
click at [576, 127] on div "Express Fit ≈ 800 ккал -5 % Light 1000 ≈ 1000 ккал -39 % Fit ≈ 1200 ккал -5 % L…" at bounding box center [406, 114] width 521 height 78
click at [600, 125] on div "Express Fit ≈ 800 ккал -5 % Light 1000 ≈ 1000 ккал -39 % Fit ≈ 1200 ккал -5 % L…" at bounding box center [406, 114] width 521 height 78
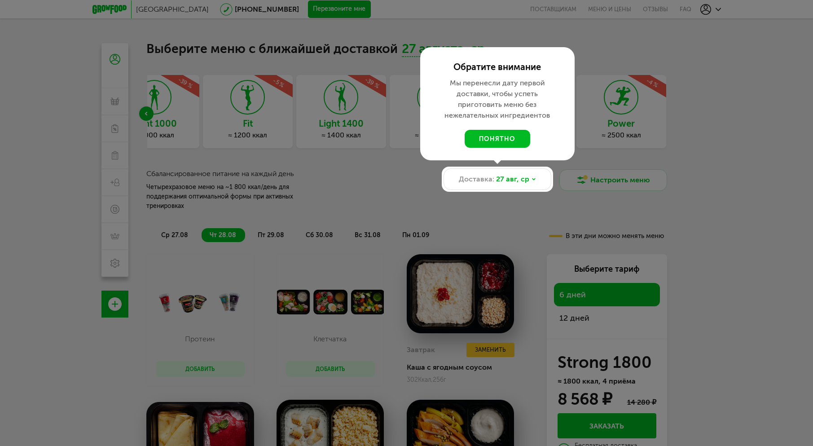
click at [621, 126] on div at bounding box center [406, 223] width 813 height 446
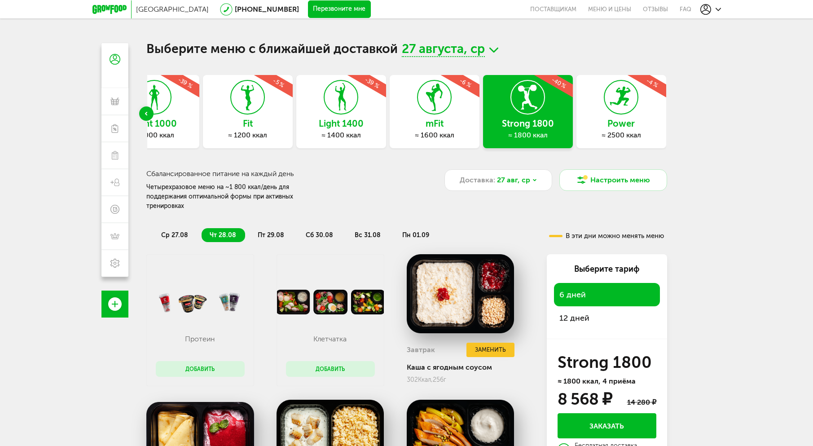
click at [627, 116] on div "Power ≈ 2500 ккал -4 %" at bounding box center [622, 111] width 90 height 73
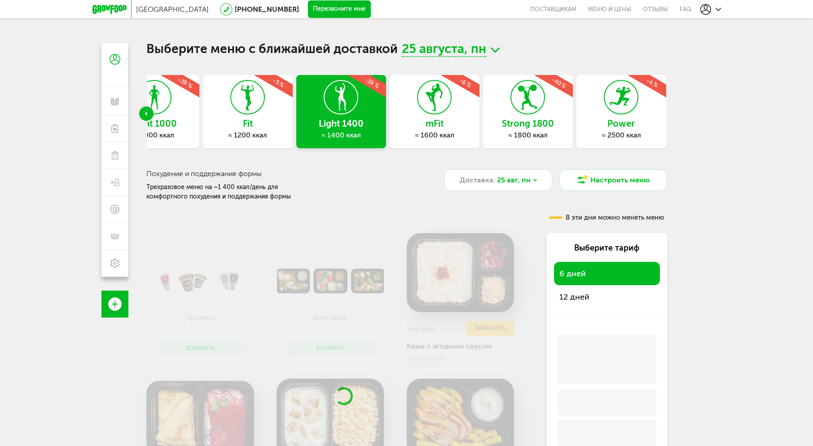
click at [436, 116] on div "Express Fit ≈ 800 ккал -5 % Light 1000 ≈ 1000 ккал -39 % Fit ≈ 1200 ккал -5 % L…" at bounding box center [406, 114] width 521 height 78
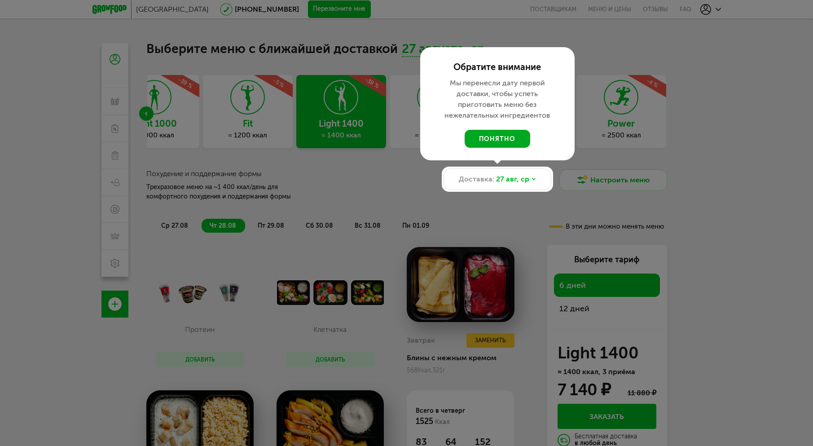
click at [506, 141] on button "понятно" at bounding box center [498, 139] width 66 height 18
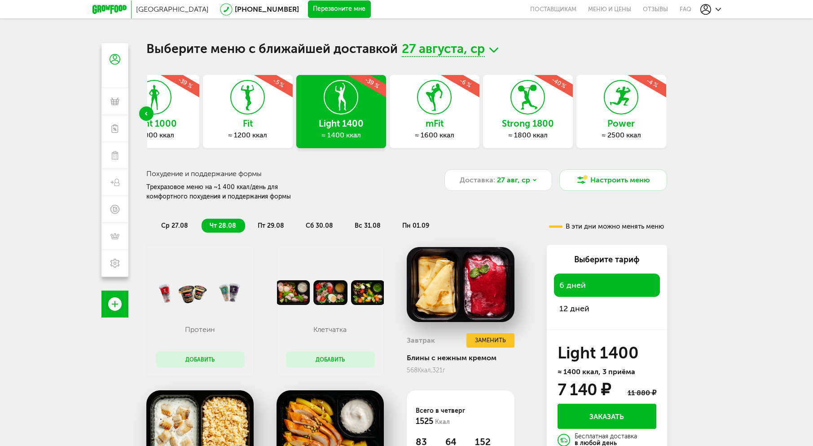
click at [395, 116] on div "mFit ≈ 1600 ккал -6 %" at bounding box center [435, 111] width 90 height 73
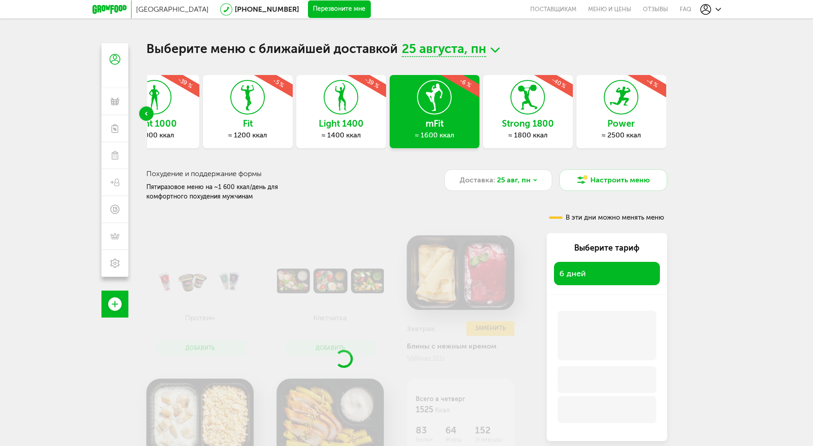
click at [512, 117] on div "Express Fit ≈ 800 ккал -5 % Light 1000 ≈ 1000 ккал -39 % Fit ≈ 1200 ккал -5 % L…" at bounding box center [406, 114] width 521 height 78
click at [546, 131] on div "Express Fit ≈ 800 ккал -5 % Light 1000 ≈ 1000 ккал -39 % Fit ≈ 1200 ккал -5 % L…" at bounding box center [406, 114] width 521 height 78
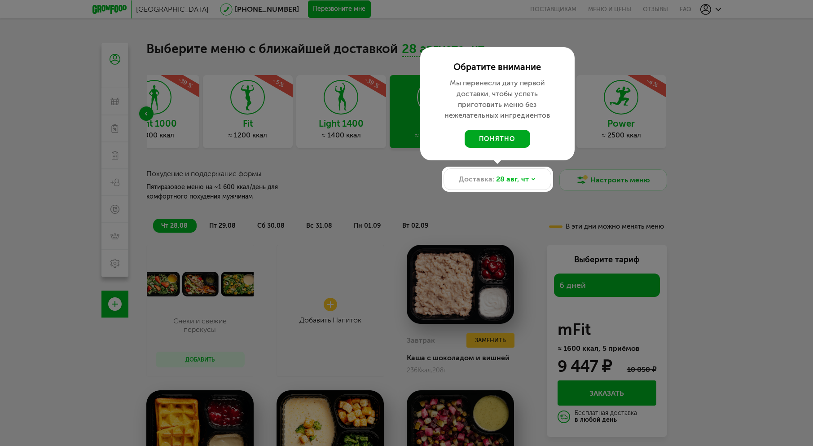
click at [517, 139] on button "понятно" at bounding box center [498, 139] width 66 height 18
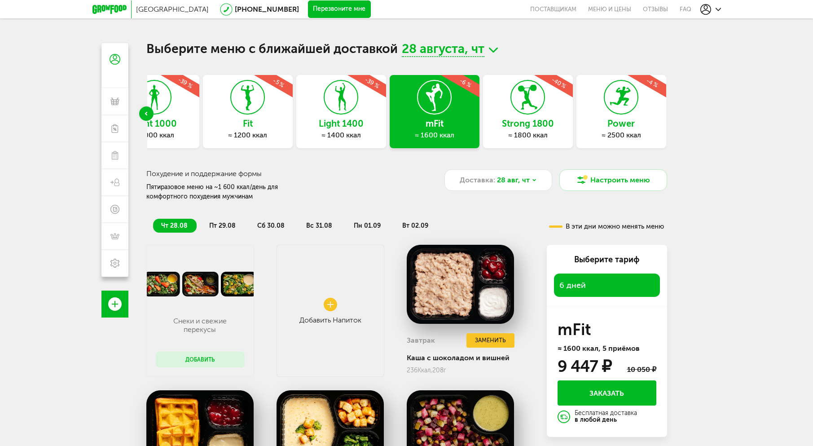
click at [632, 125] on h3 "Power" at bounding box center [622, 124] width 90 height 10
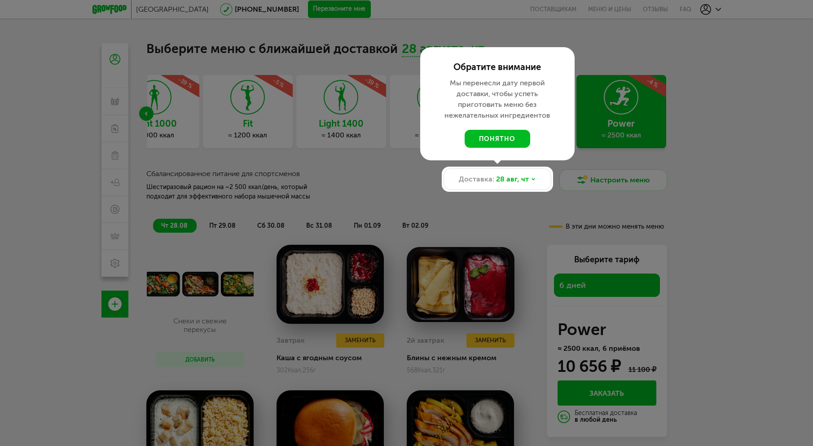
click at [145, 104] on div at bounding box center [406, 223] width 813 height 446
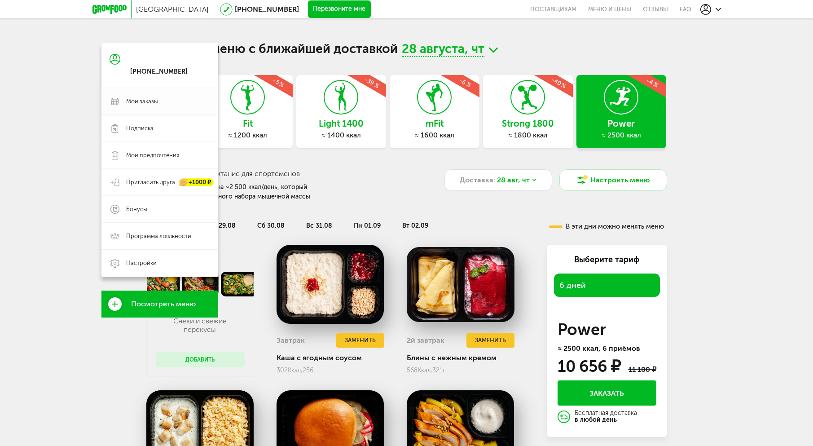
click at [139, 101] on span "Мои заказы" at bounding box center [142, 101] width 32 height 8
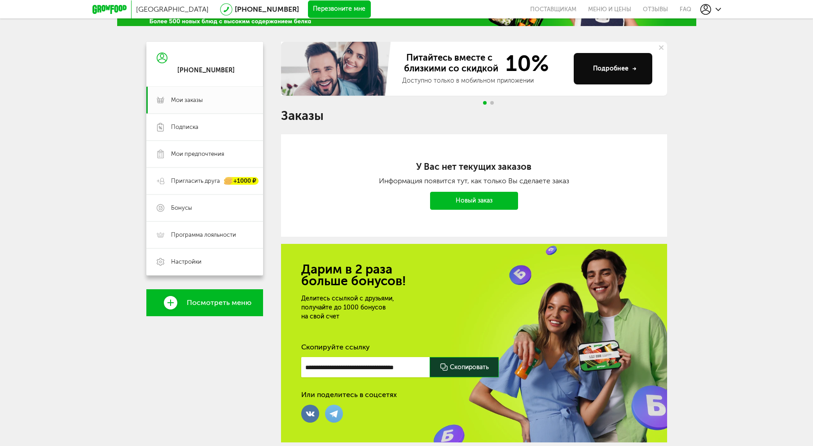
scroll to position [97, 0]
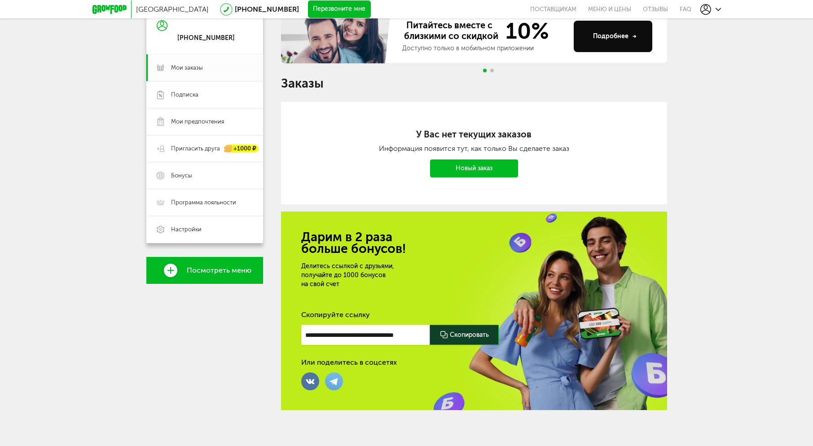
click at [455, 168] on link "Новый заказ" at bounding box center [474, 168] width 88 height 18
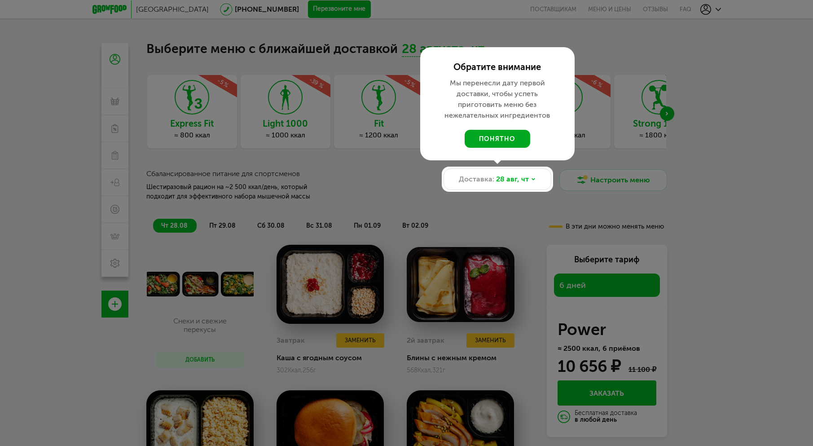
click at [510, 143] on button "понятно" at bounding box center [498, 139] width 66 height 18
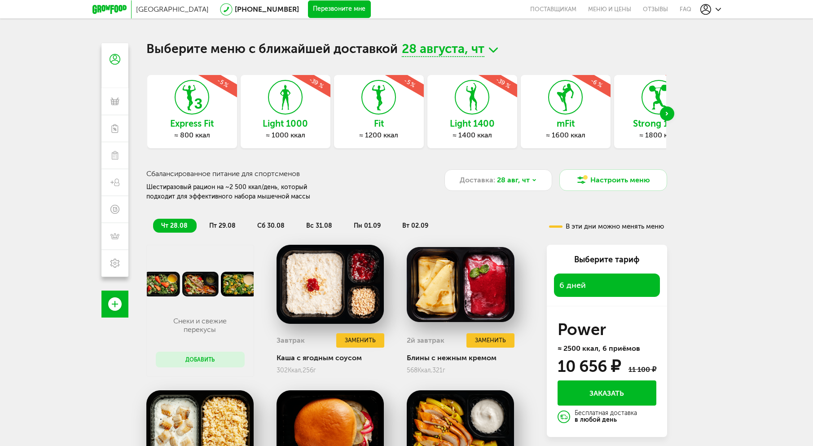
click at [452, 106] on div "Light 1400 ≈ 1400 ккал -39 %" at bounding box center [473, 111] width 90 height 73
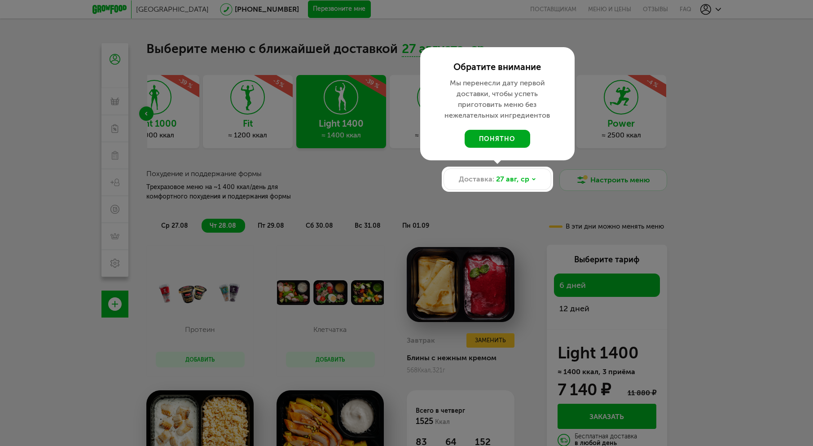
click at [498, 130] on button "понятно" at bounding box center [498, 139] width 66 height 18
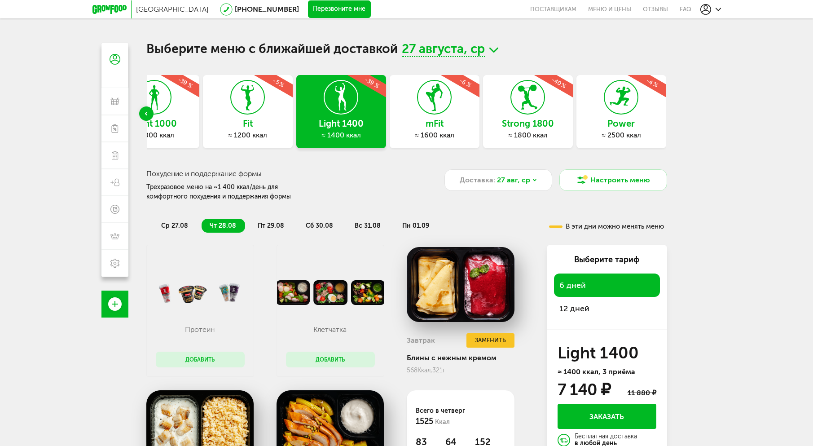
click at [710, 11] on use at bounding box center [706, 9] width 11 height 11
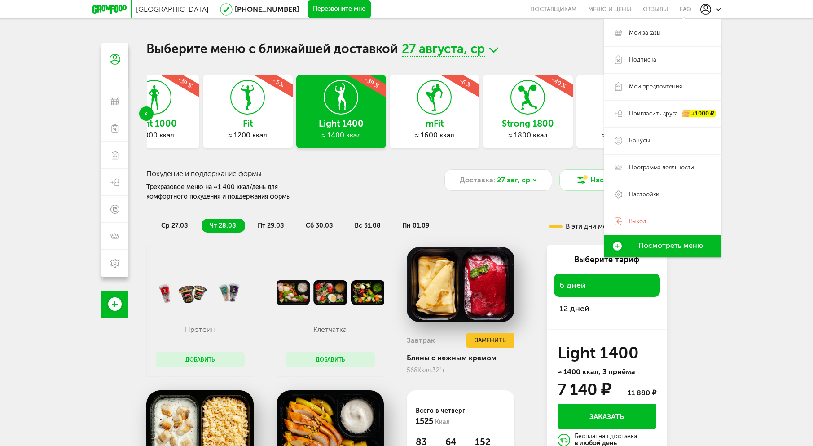
click at [664, 8] on link "Отзывы" at bounding box center [655, 9] width 37 height 18
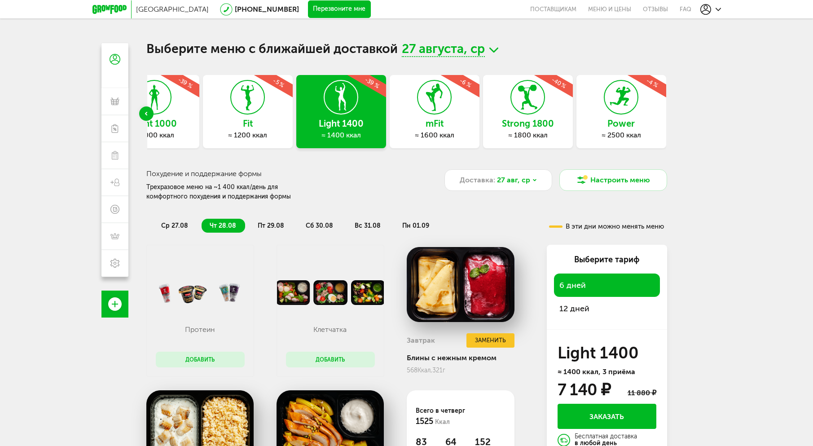
click at [716, 8] on use at bounding box center [718, 9] width 5 height 3
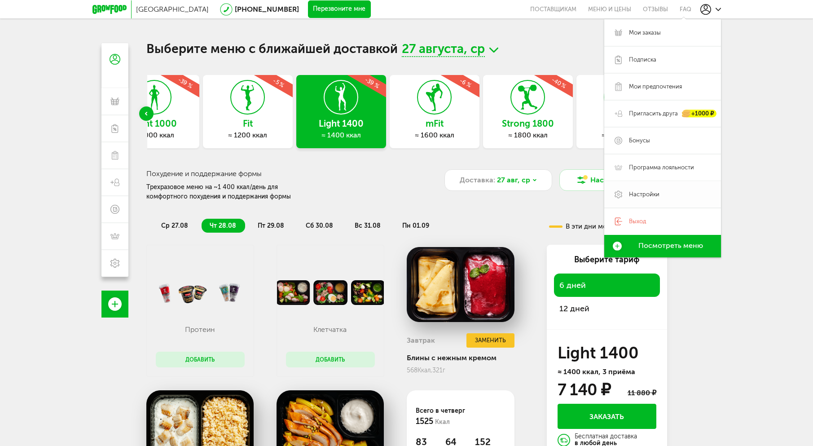
click at [632, 189] on link "Настройки" at bounding box center [662, 194] width 117 height 27
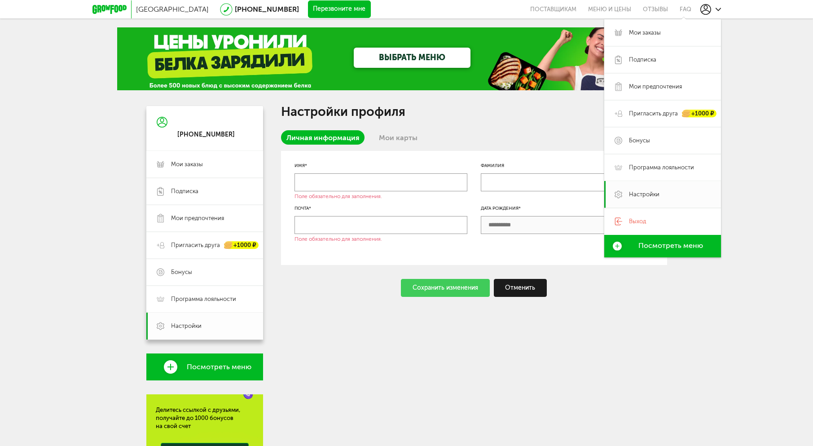
click at [181, 322] on span "Настройки" at bounding box center [186, 326] width 31 height 8
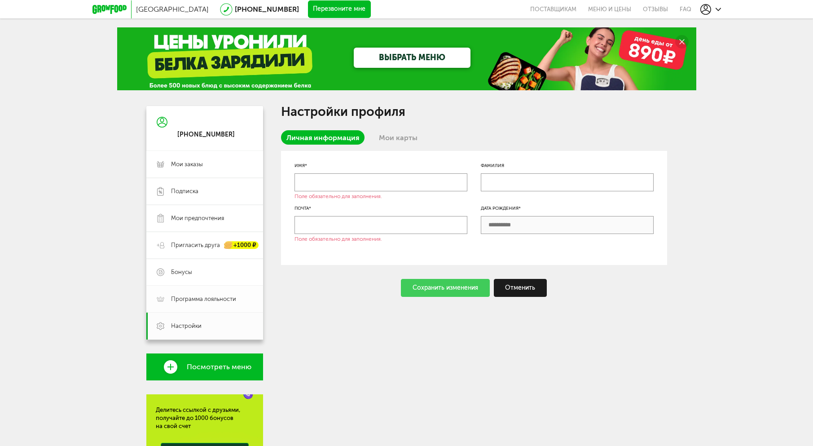
click at [200, 302] on span "Программа лояльности" at bounding box center [203, 299] width 65 height 8
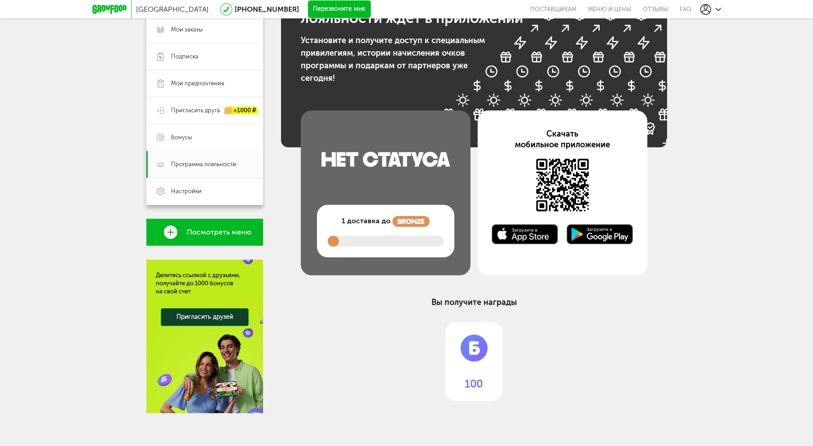
scroll to position [138, 0]
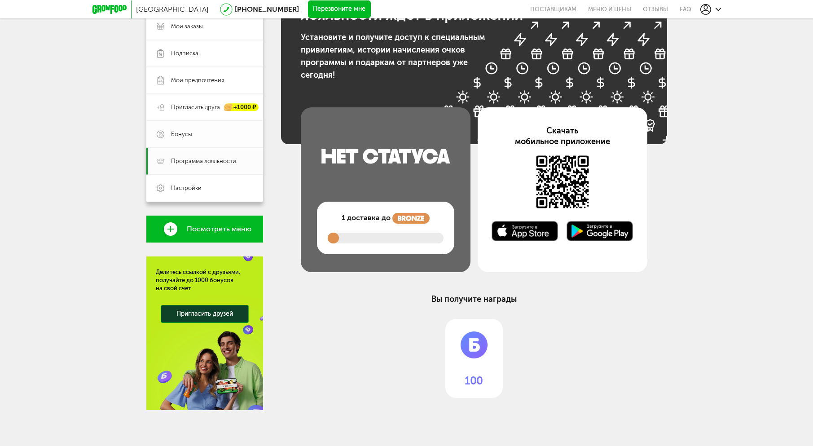
click at [180, 129] on link "Бонусы" at bounding box center [204, 134] width 117 height 27
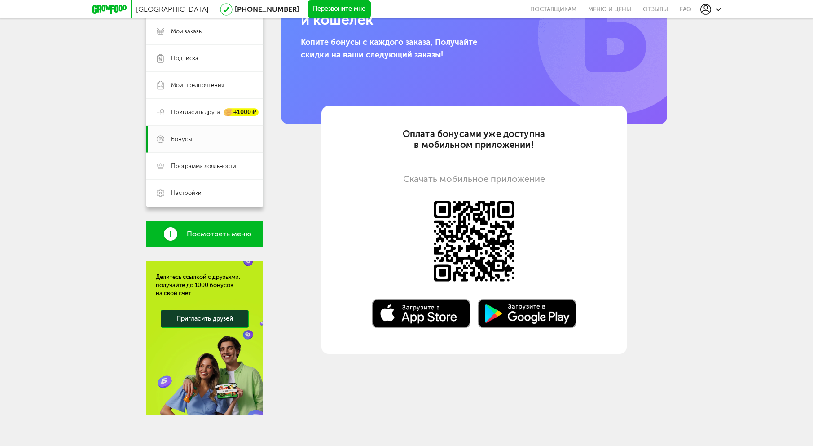
scroll to position [138, 0]
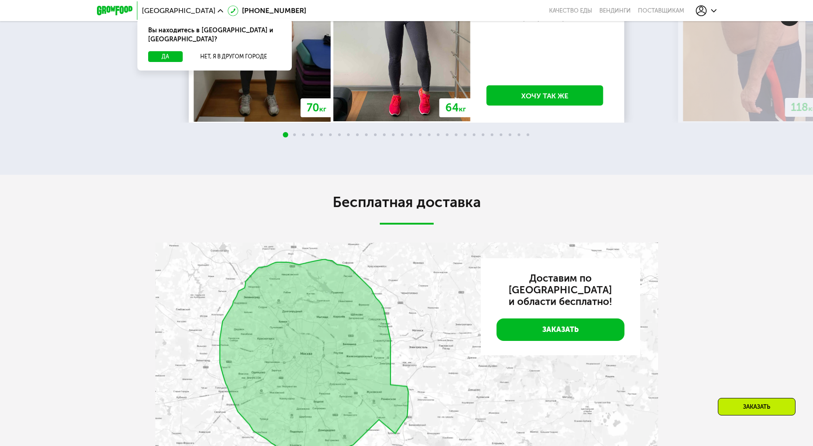
scroll to position [1565, 0]
